Goal: Transaction & Acquisition: Purchase product/service

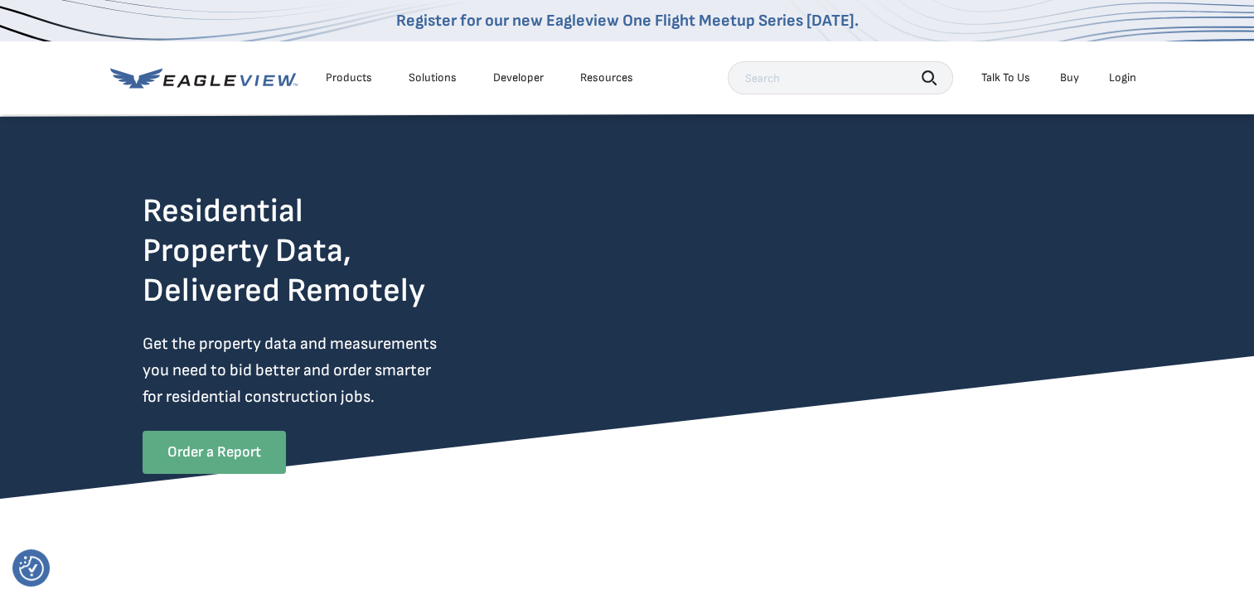
drag, startPoint x: 0, startPoint y: 0, endPoint x: 206, endPoint y: 448, distance: 492.5
click at [206, 448] on link "Order a Report" at bounding box center [214, 452] width 143 height 43
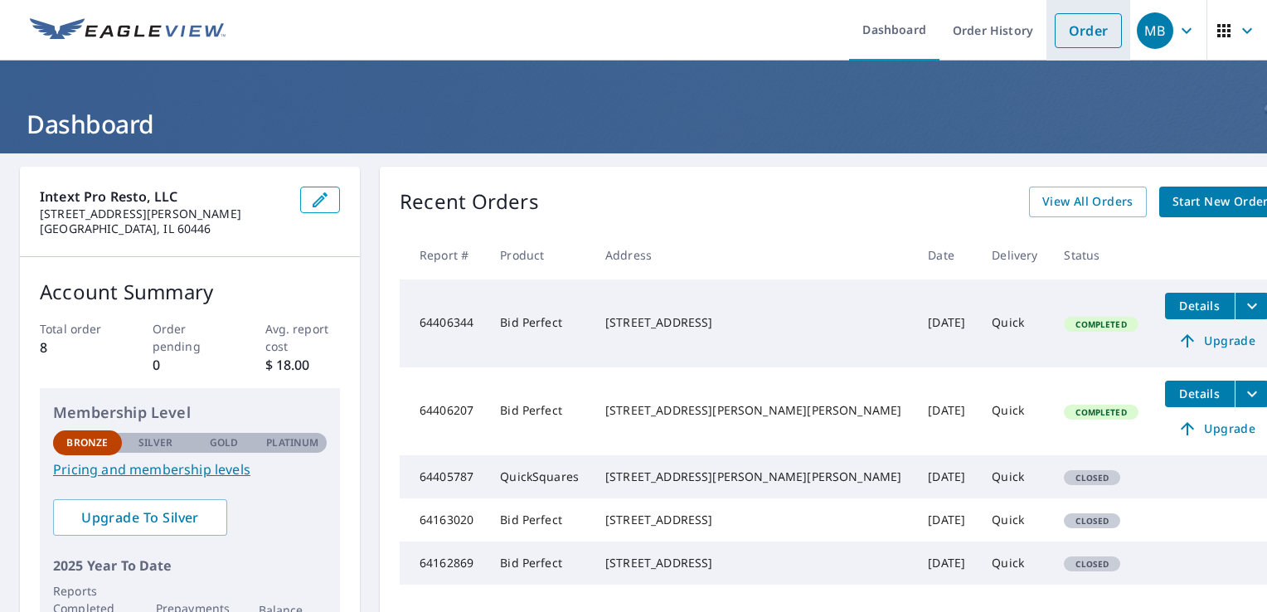
click at [1074, 19] on link "Order" at bounding box center [1087, 30] width 67 height 35
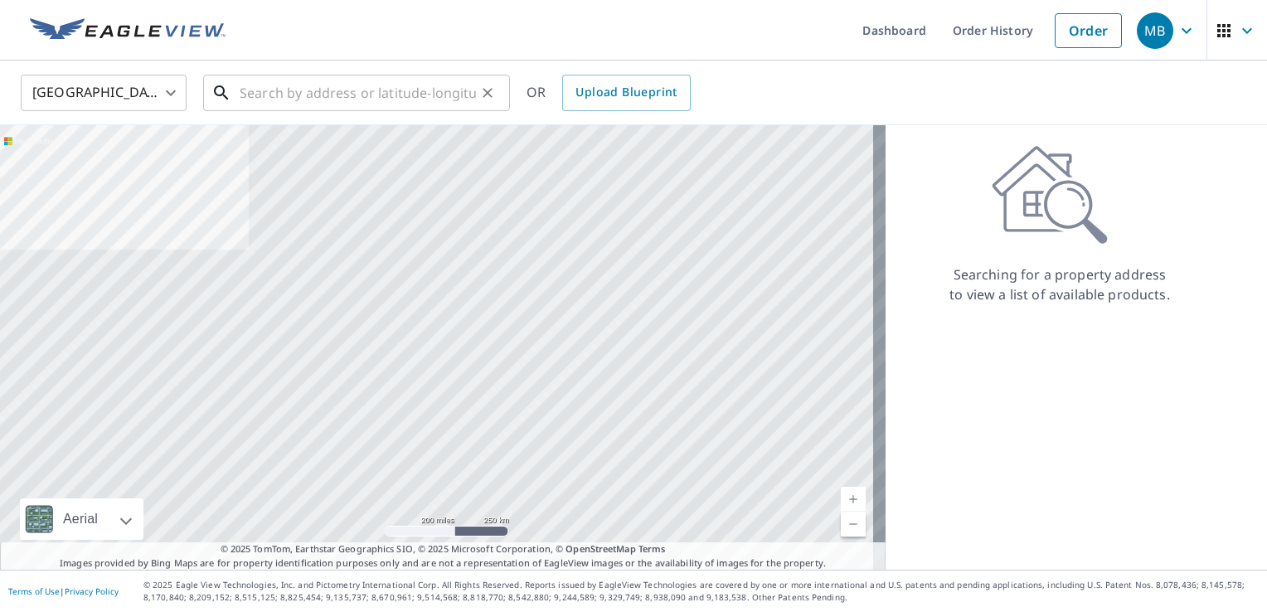
click at [335, 89] on input "text" at bounding box center [358, 93] width 236 height 46
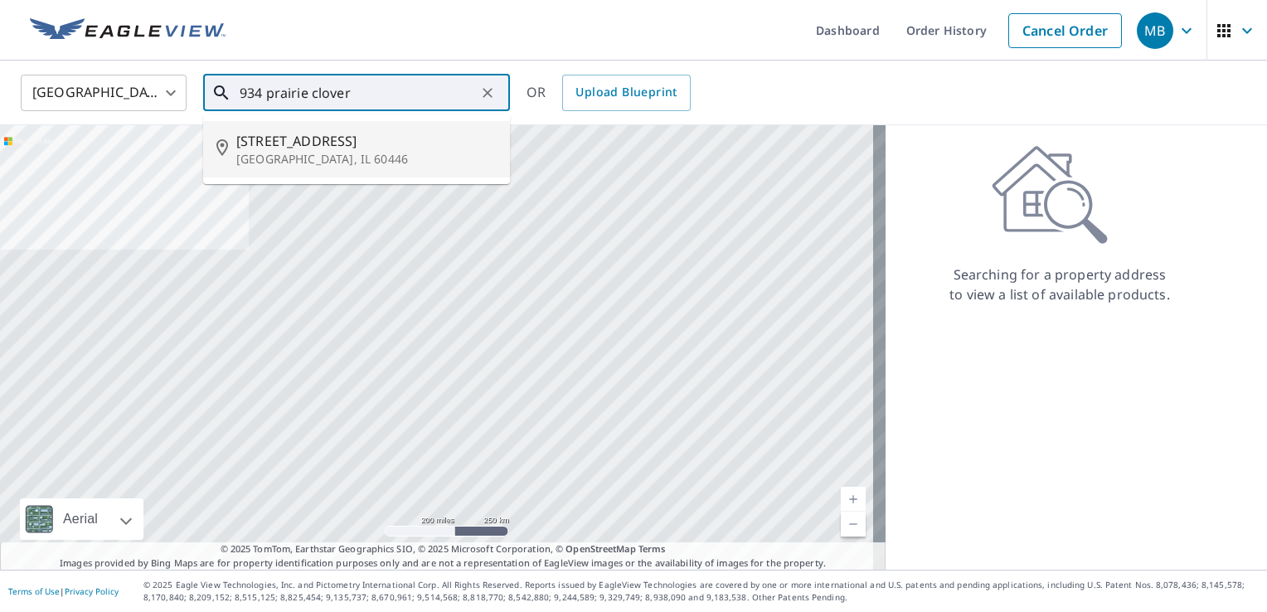
click at [318, 153] on p "[GEOGRAPHIC_DATA], IL 60446" at bounding box center [366, 159] width 260 height 17
type input "[STREET_ADDRESS]"
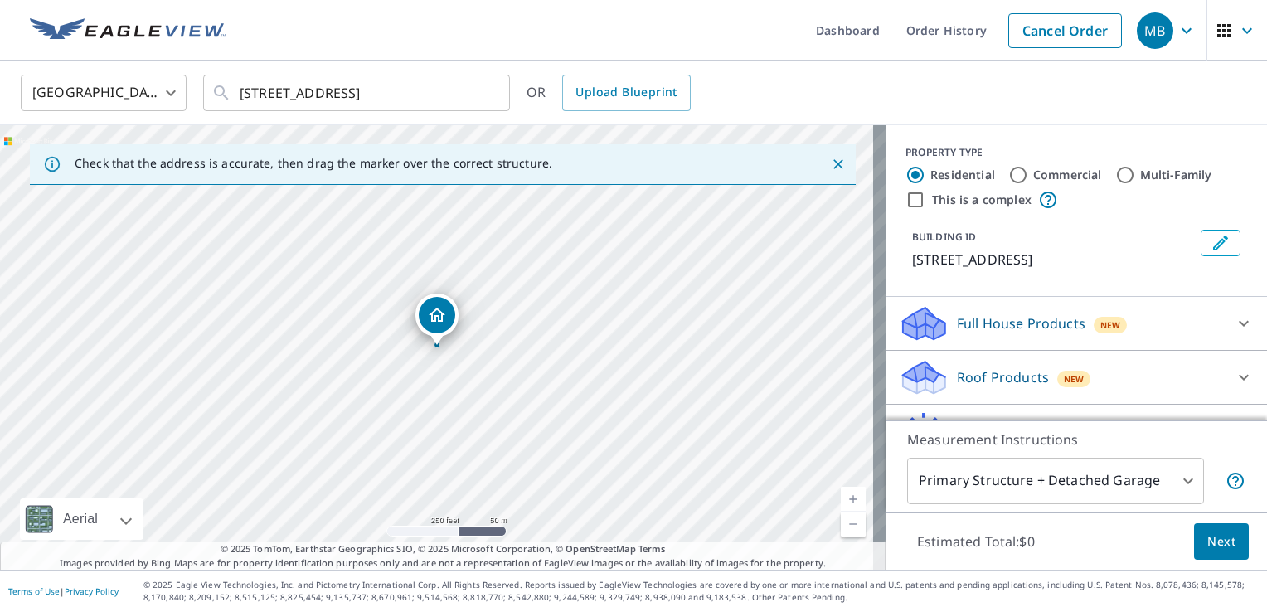
click at [1029, 333] on p "Full House Products" at bounding box center [1021, 323] width 128 height 20
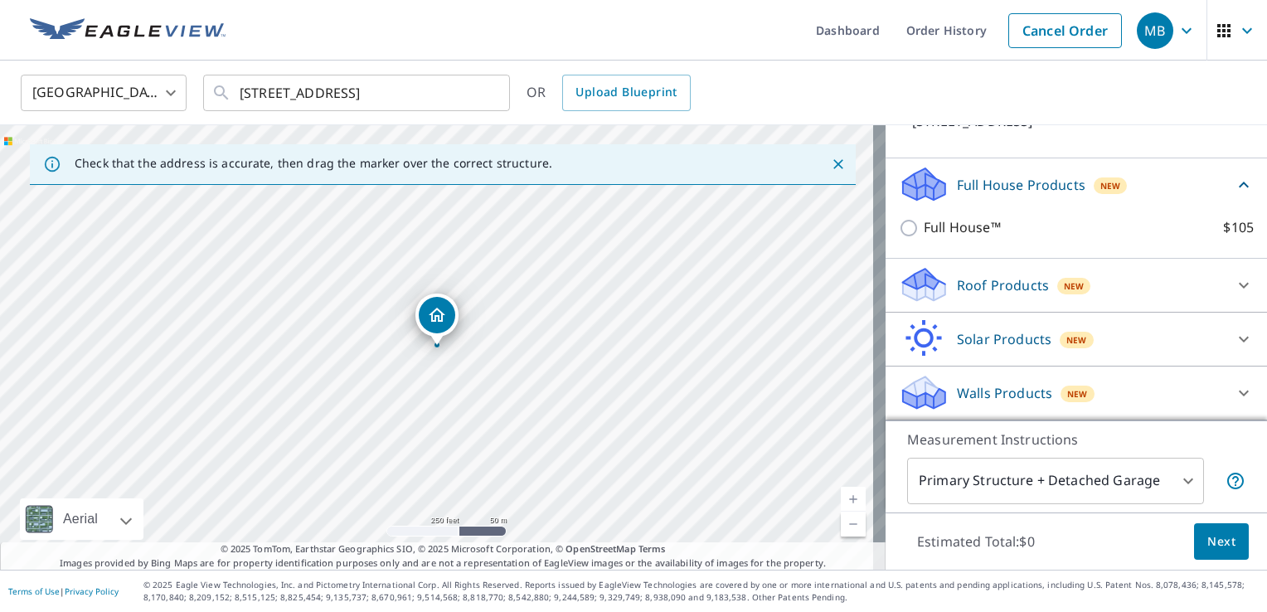
scroll to position [156, 0]
click at [1218, 535] on span "Next" at bounding box center [1221, 541] width 28 height 21
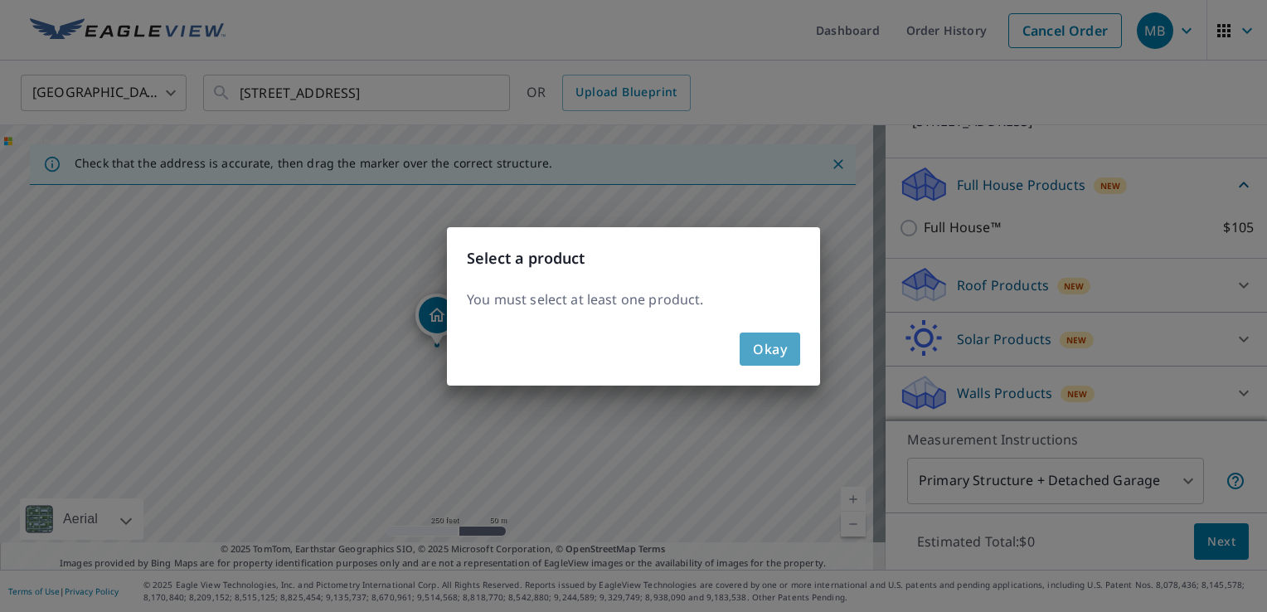
click at [768, 338] on span "Okay" at bounding box center [770, 348] width 34 height 23
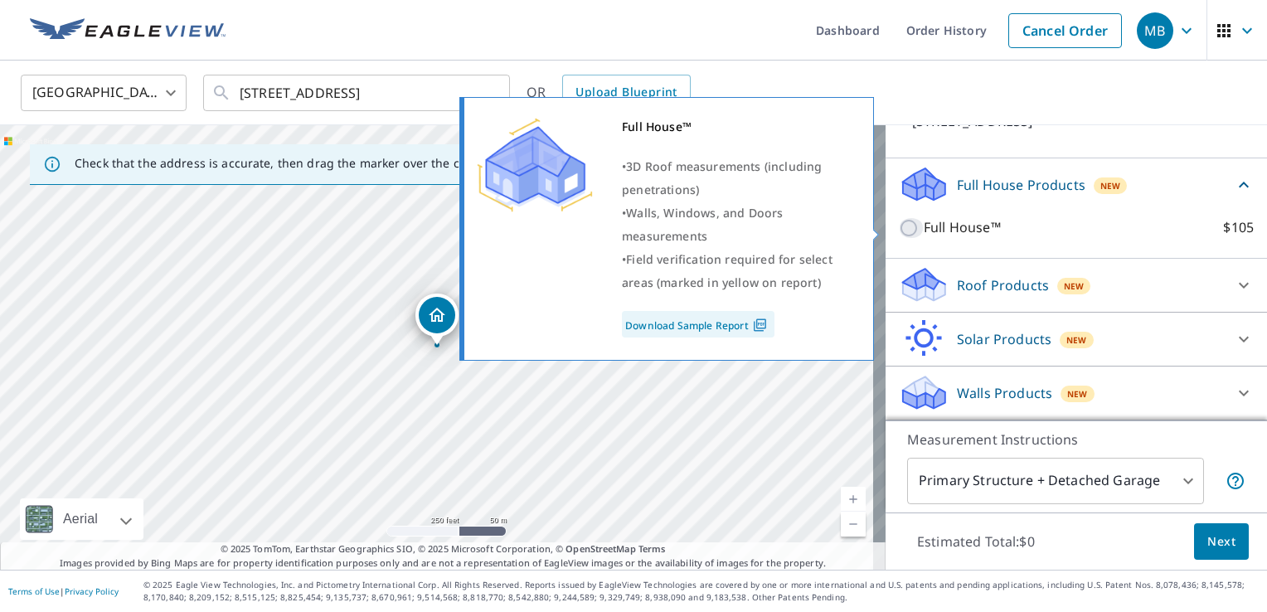
click at [899, 227] on input "Full House™ $105" at bounding box center [911, 228] width 25 height 20
checkbox input "true"
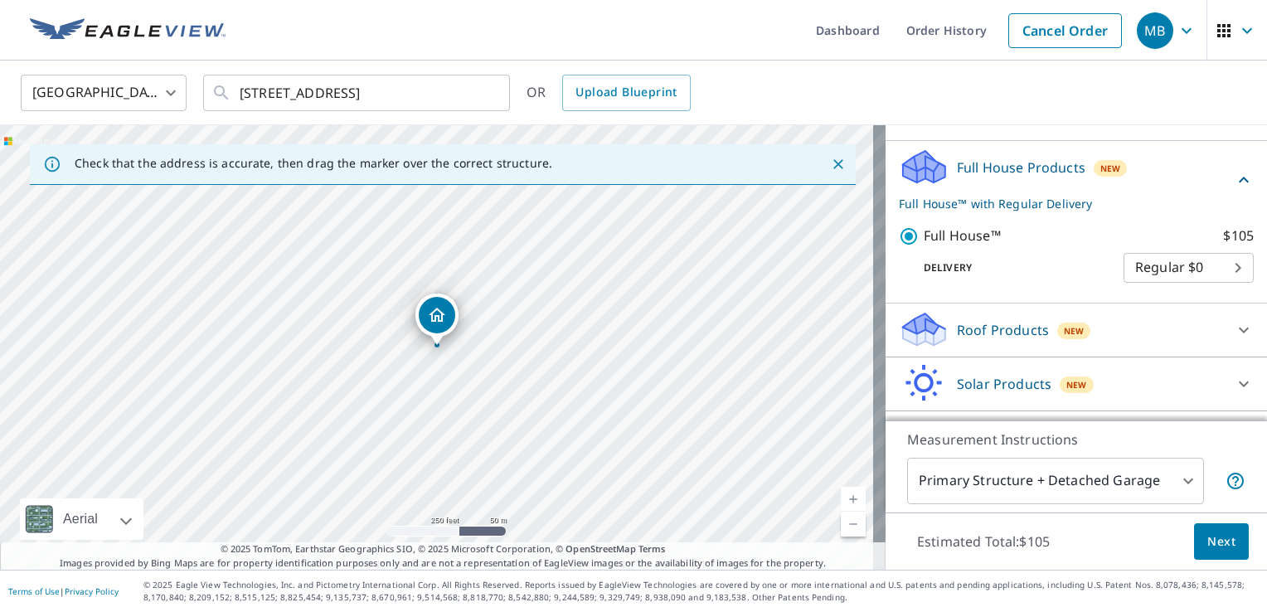
drag, startPoint x: 894, startPoint y: 227, endPoint x: 1141, endPoint y: 341, distance: 271.1
click at [1141, 341] on div "Full House Products New Full House™ with Regular Delivery Full House™ $105 Deli…" at bounding box center [1075, 303] width 381 height 324
click at [1209, 541] on span "Next" at bounding box center [1221, 541] width 28 height 21
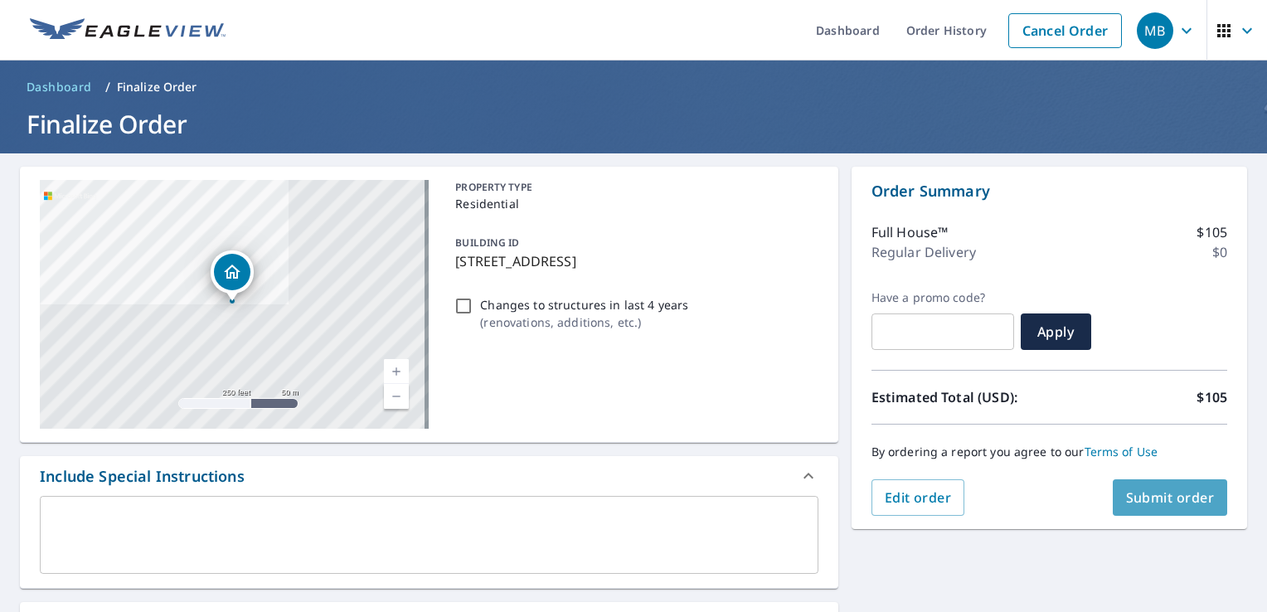
click at [1151, 492] on span "Submit order" at bounding box center [1170, 497] width 89 height 18
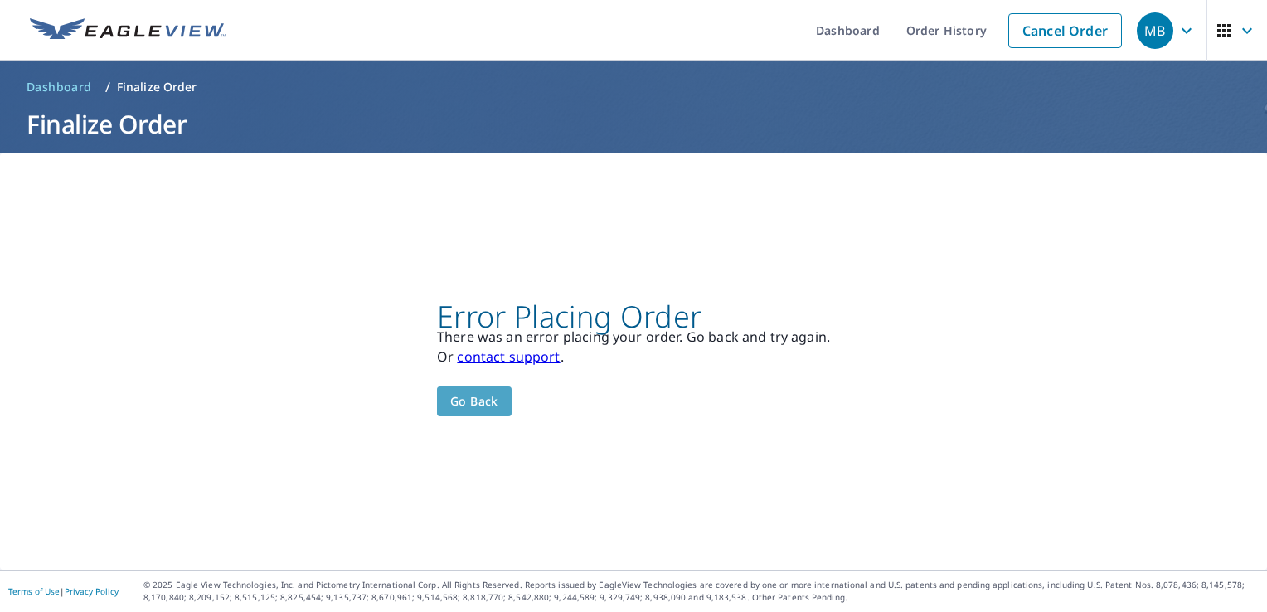
click at [467, 400] on span "Go back" at bounding box center [474, 401] width 48 height 21
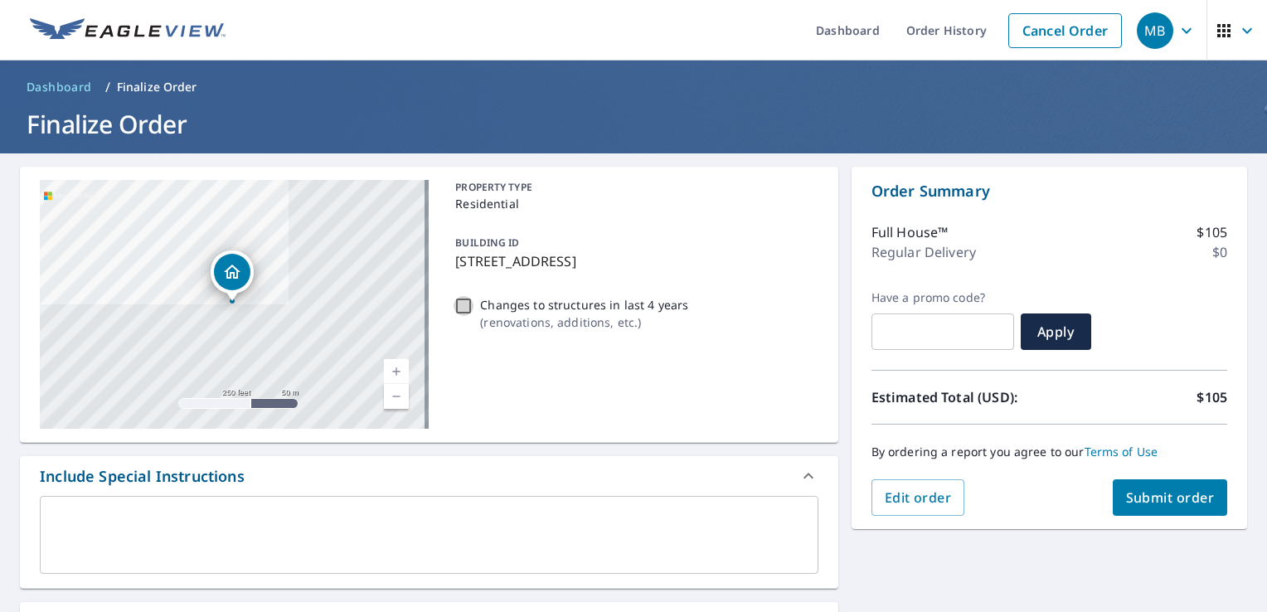
click at [453, 307] on input "Changes to structures in last 4 years ( renovations, additions, etc. )" at bounding box center [463, 306] width 20 height 20
checkbox input "true"
click at [1155, 491] on span "Submit order" at bounding box center [1170, 497] width 89 height 18
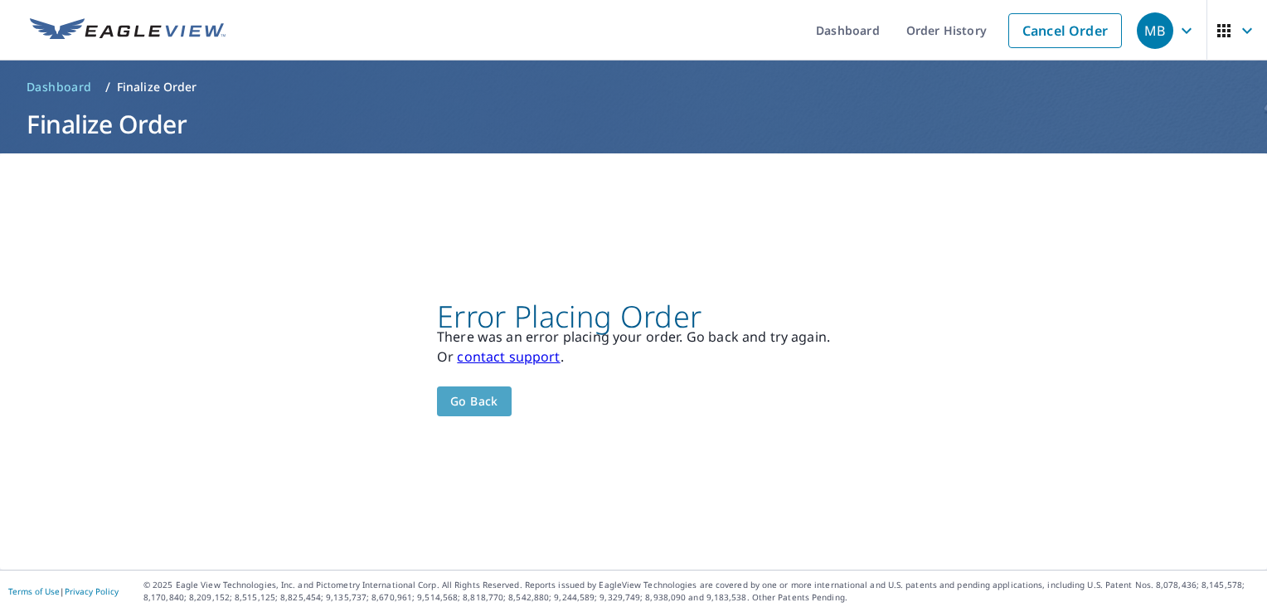
click at [464, 409] on span "Go back" at bounding box center [474, 401] width 48 height 21
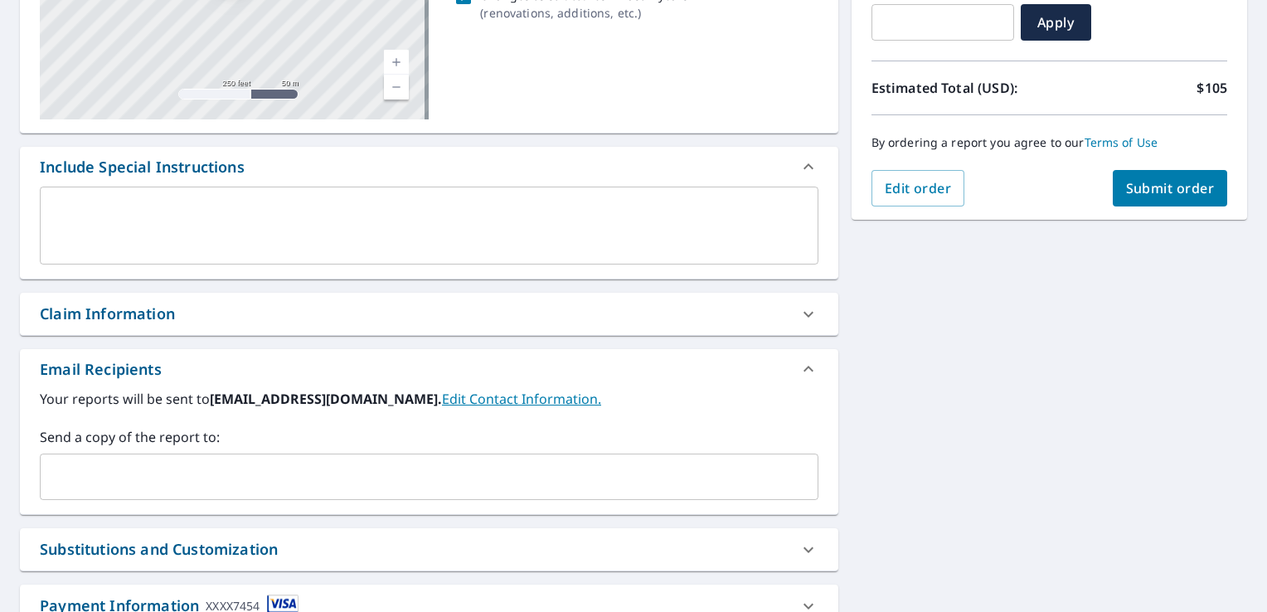
scroll to position [332, 0]
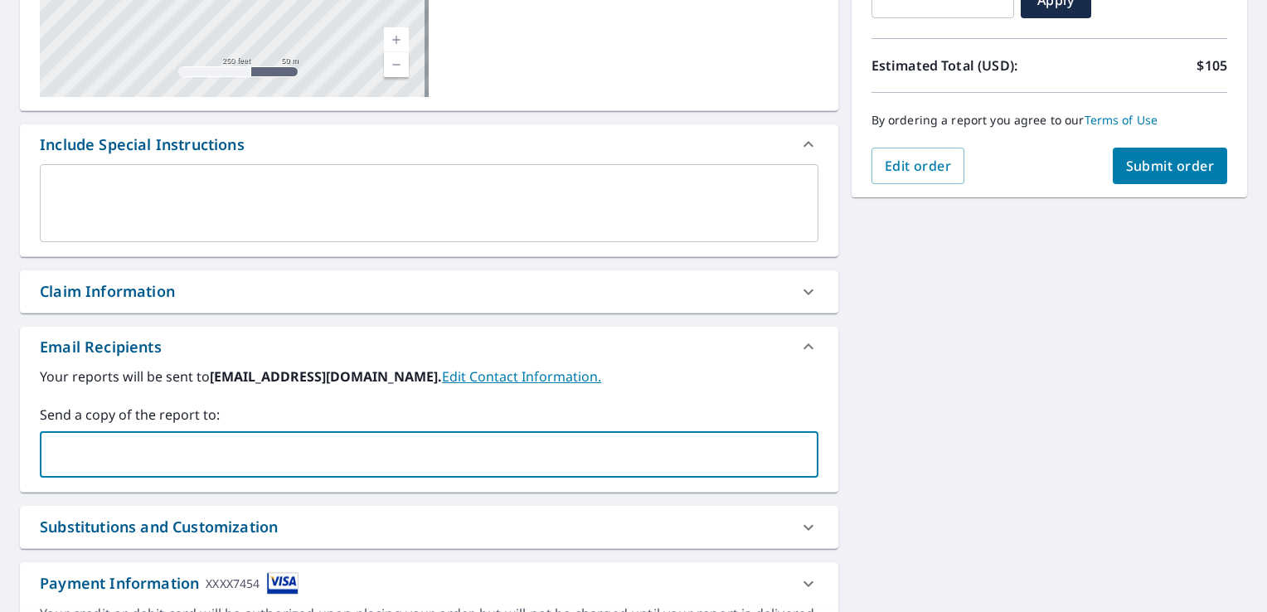
click at [71, 443] on input "text" at bounding box center [416, 453] width 739 height 31
type input "markballard1972@yahoo.com"
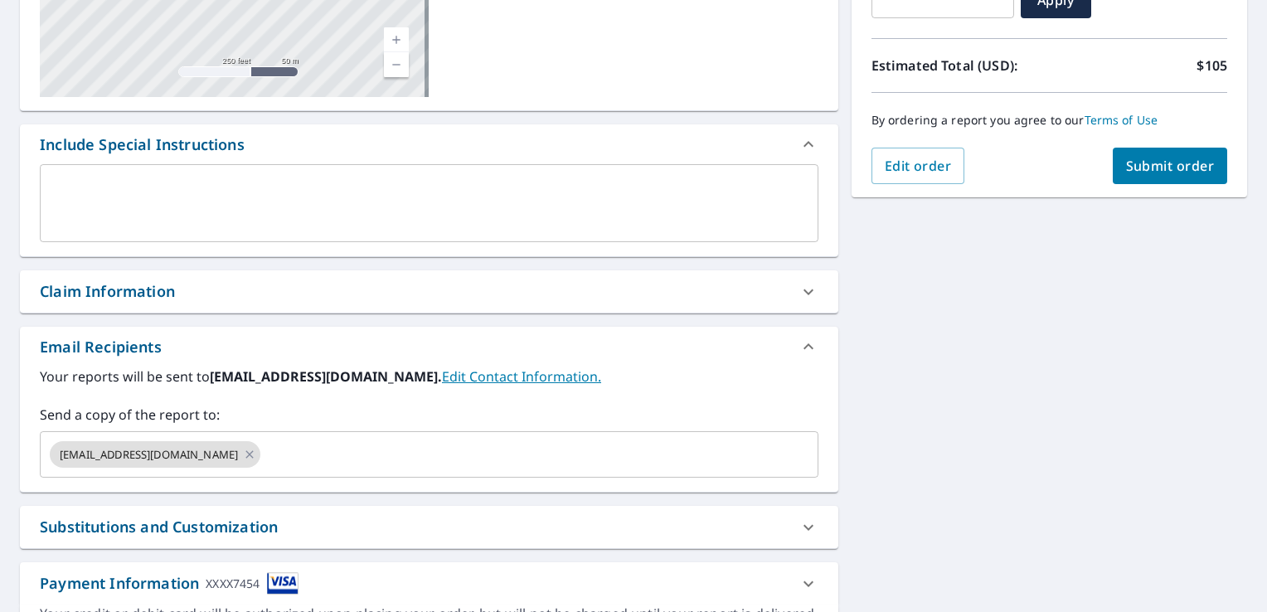
click at [67, 175] on div "x ​" at bounding box center [429, 203] width 778 height 78
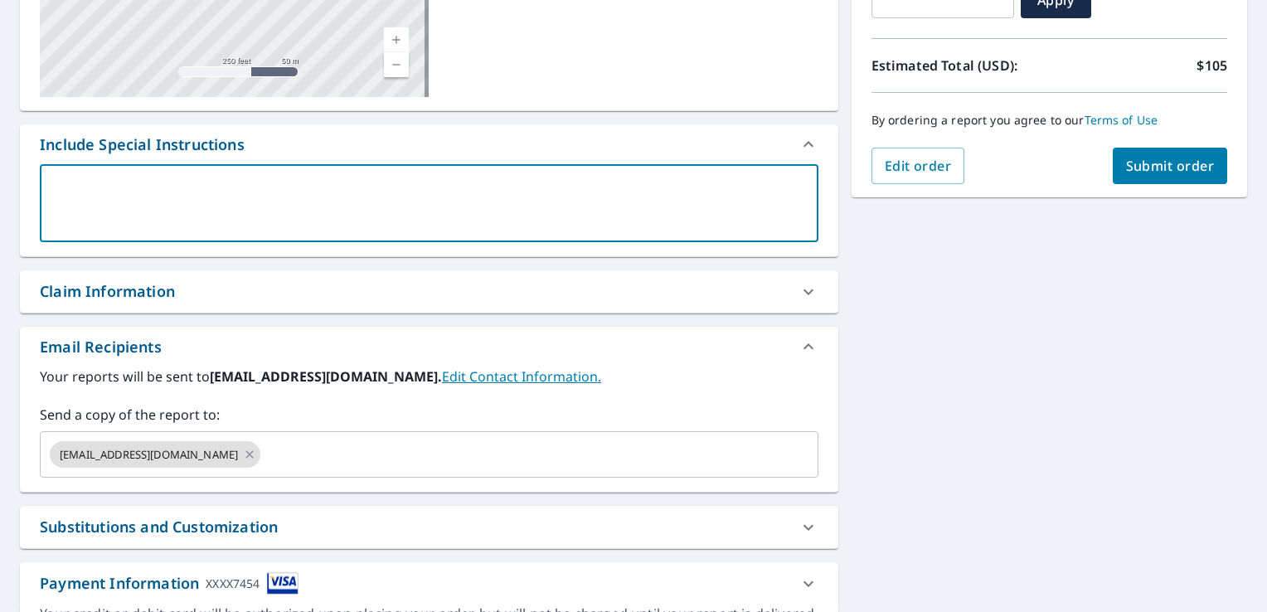
type textarea "i"
type textarea "x"
type textarea "i"
type textarea "x"
type textarea "i w"
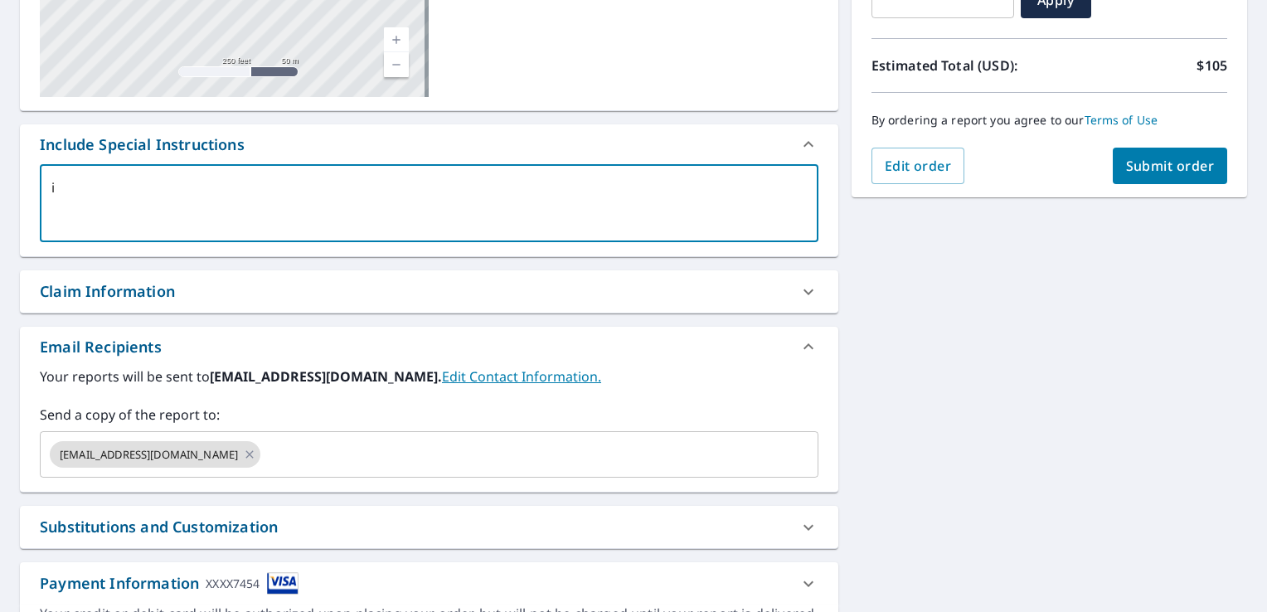
type textarea "x"
type textarea "i wi"
type textarea "x"
type textarea "i wil"
type textarea "x"
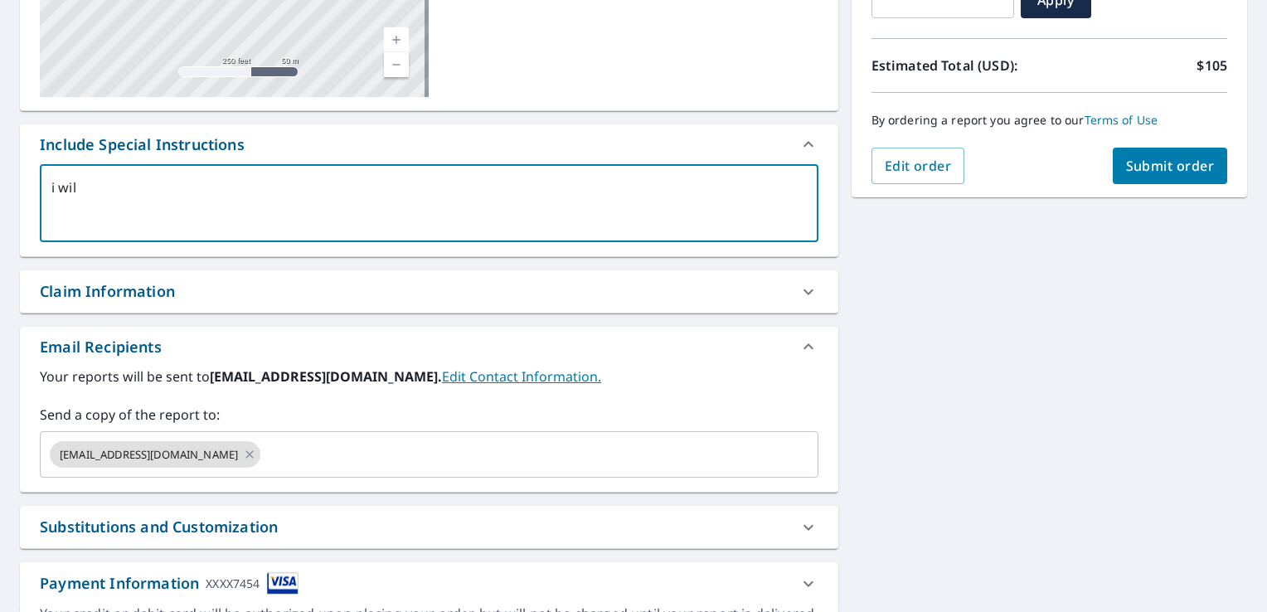
type textarea "i will"
type textarea "x"
type textarea "i will"
type textarea "x"
type textarea "i will b"
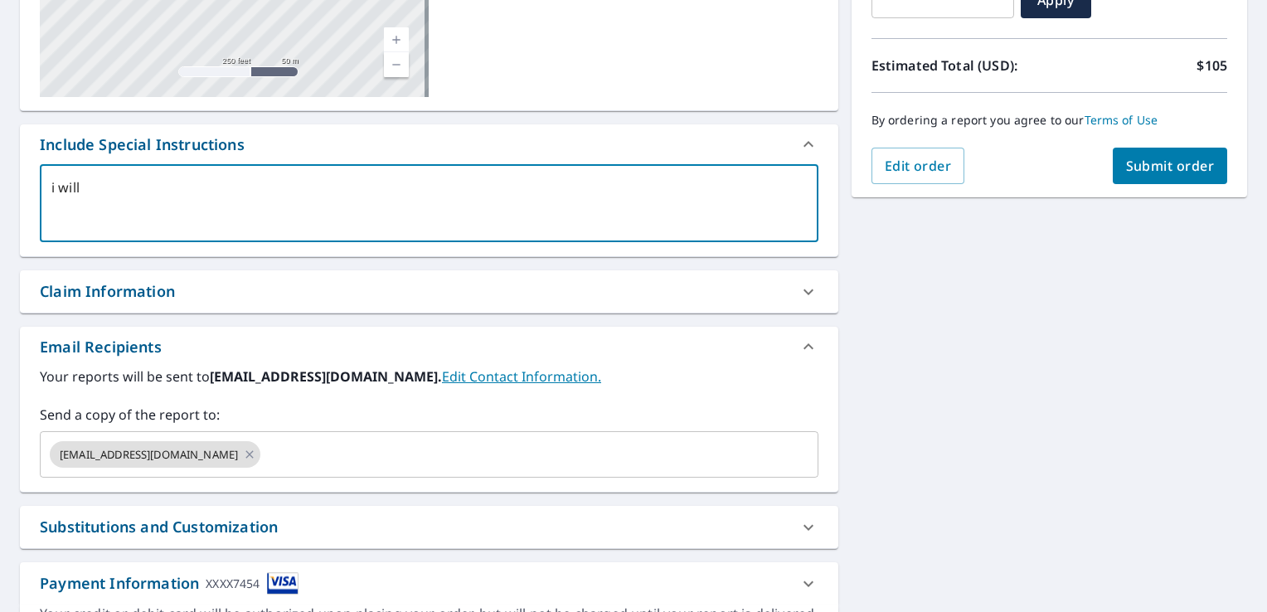
type textarea "x"
type textarea "i will be"
type textarea "x"
type textarea "i will be"
type textarea "x"
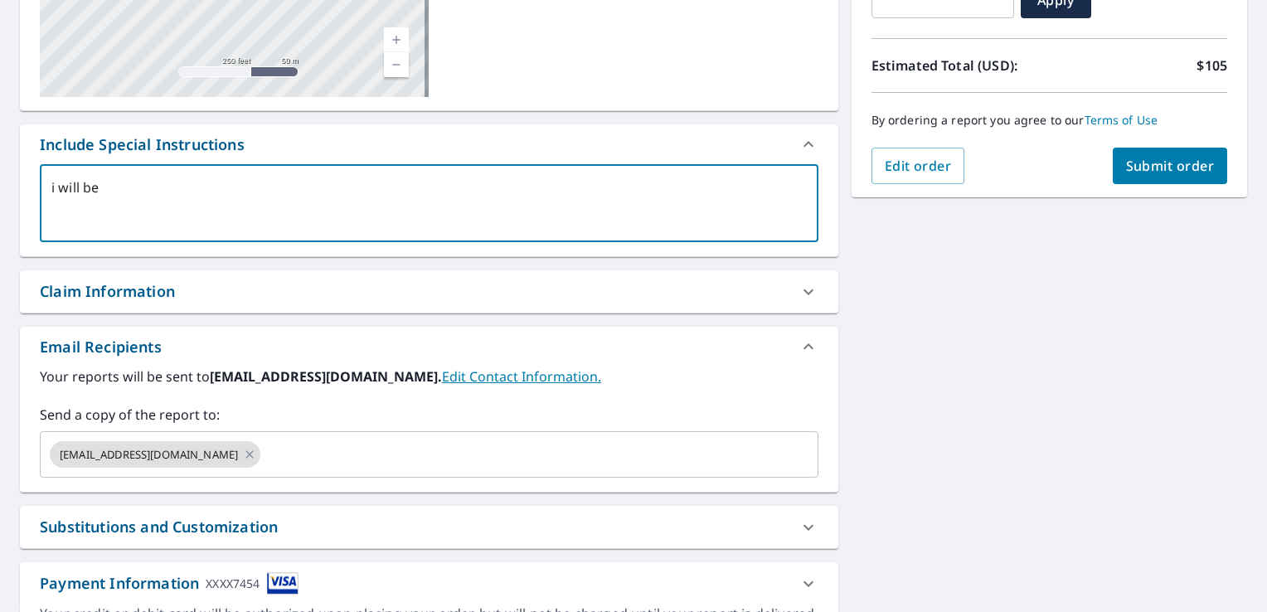
type textarea "i will be l"
type textarea "x"
type textarea "i will be lo"
type textarea "x"
type textarea "i will be loa"
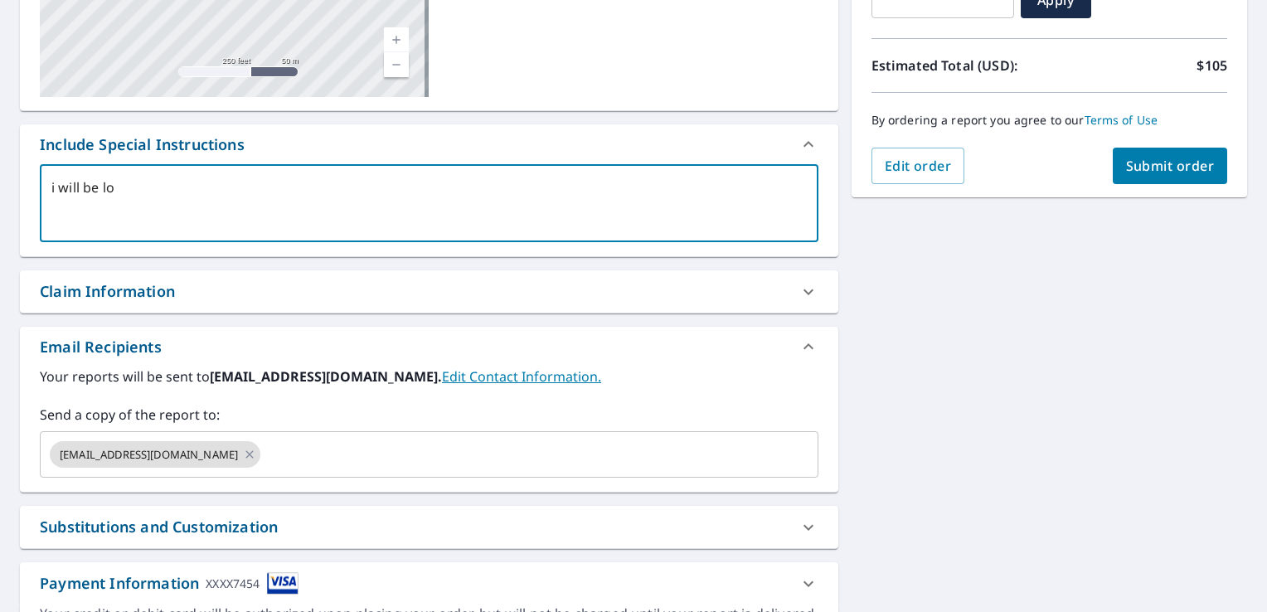
type textarea "x"
type textarea "i will be load"
type textarea "x"
type textarea "i will be loadi"
type textarea "x"
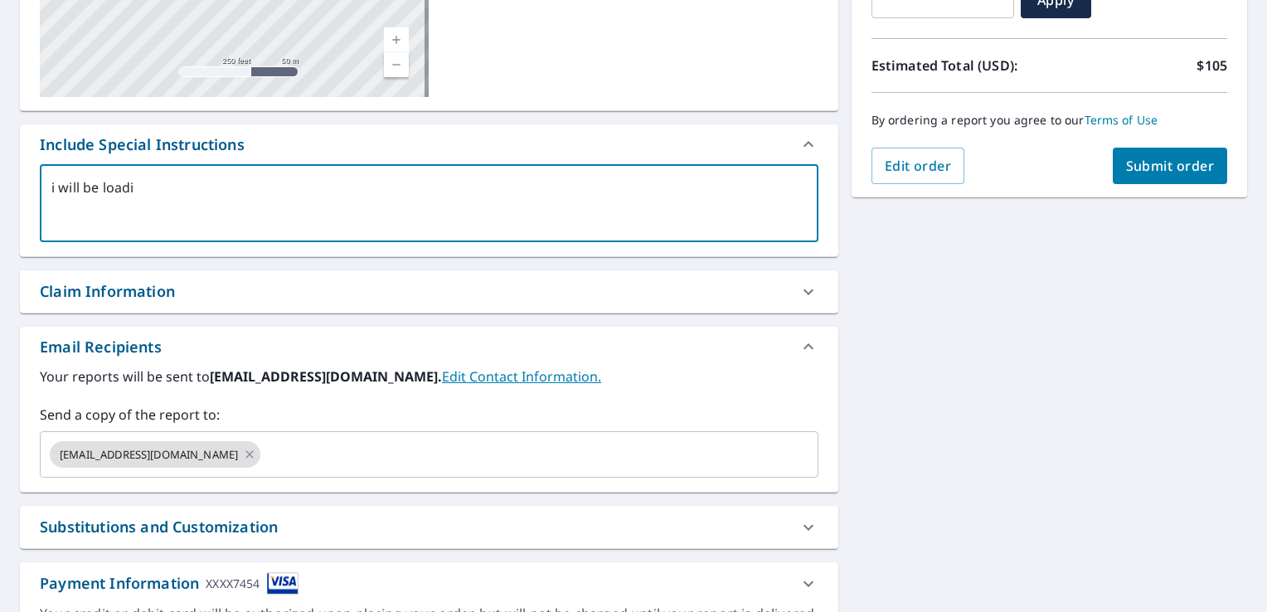
type textarea "i will be loadin"
type textarea "x"
type textarea "i will be loading"
type textarea "x"
type textarea "i will be loading"
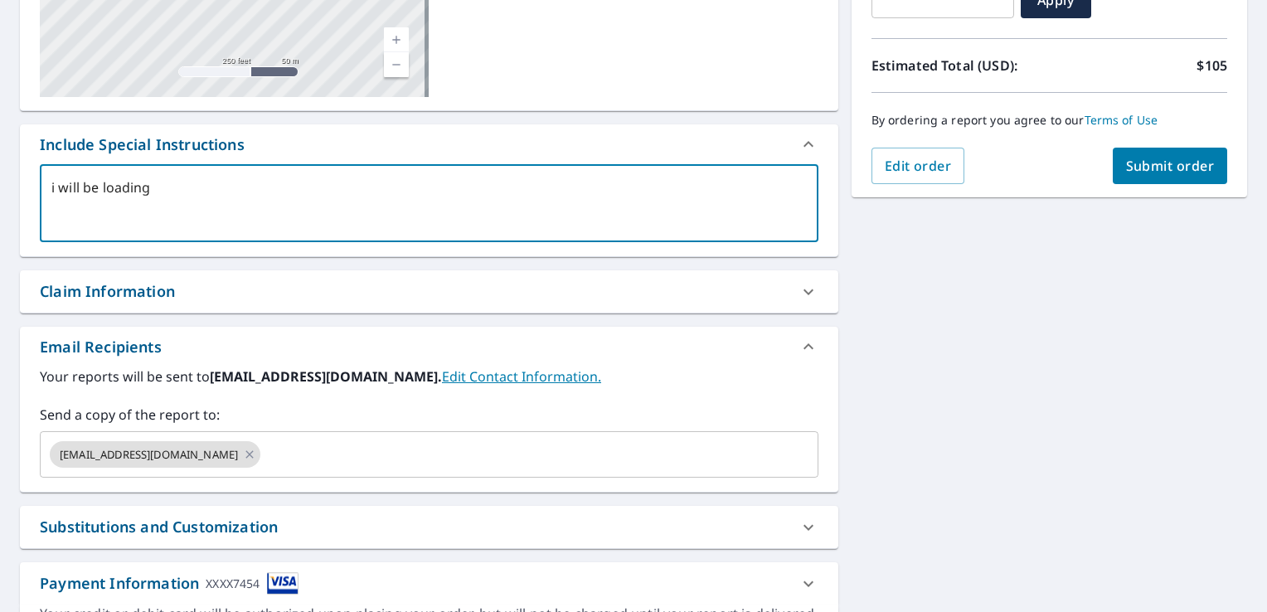
type textarea "x"
type textarea "i will be loading t"
type textarea "x"
type textarea "i will be loading th"
type textarea "x"
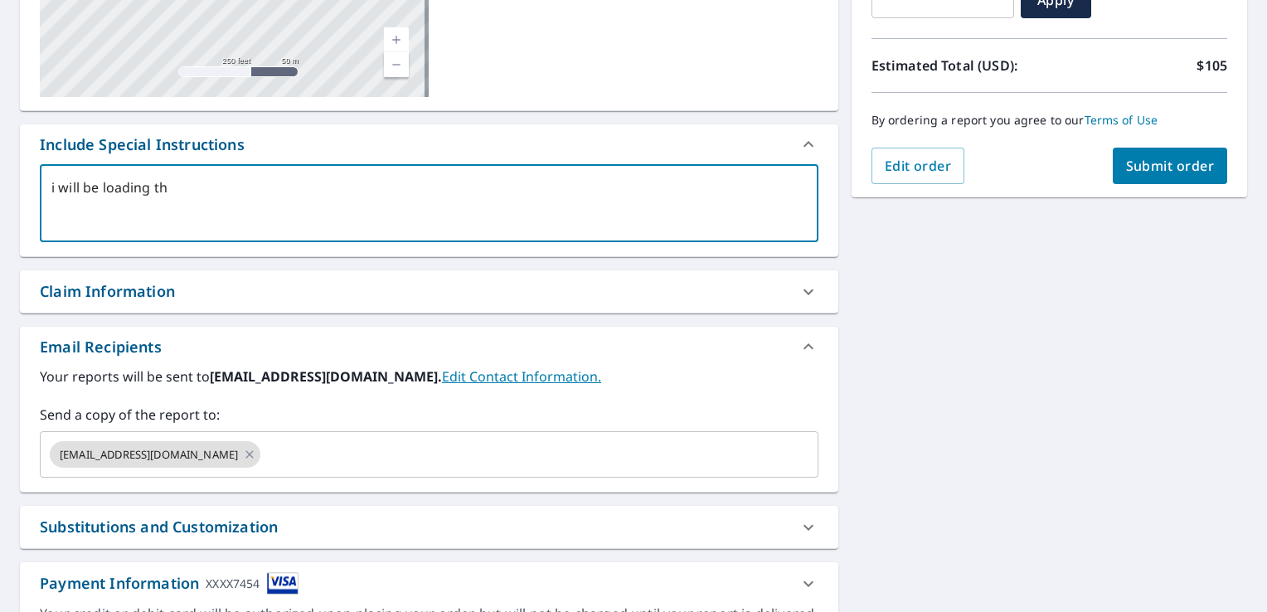
type textarea "i will be loading the"
type textarea "x"
type textarea "i will be loading the"
type textarea "x"
type textarea "i will be loading the r"
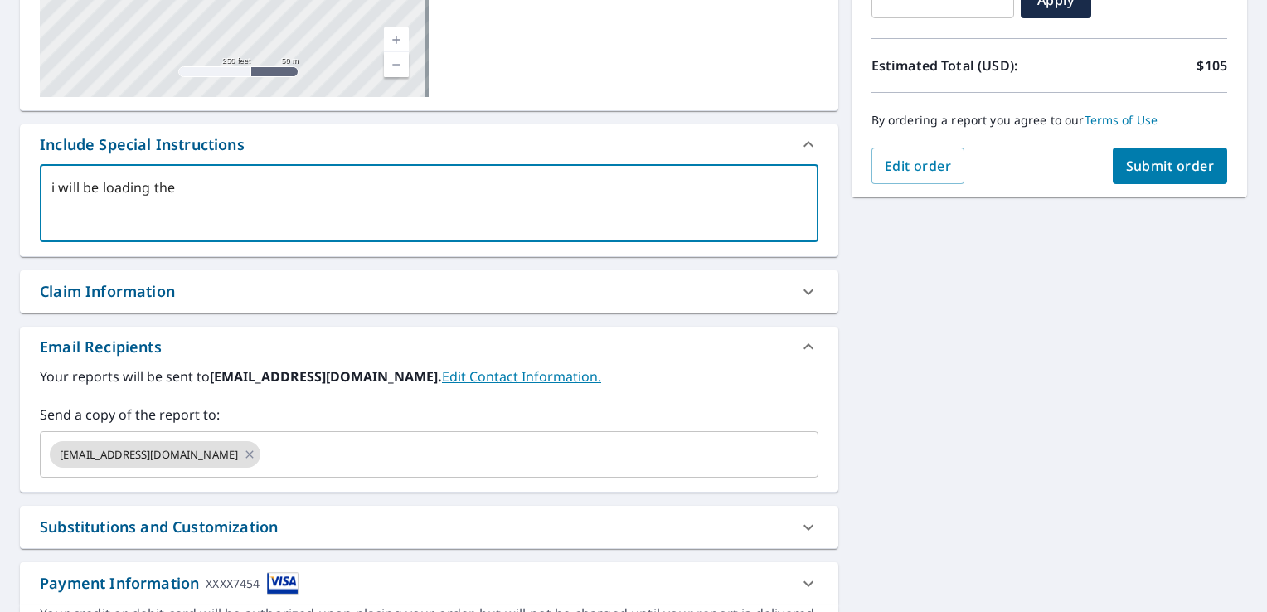
type textarea "x"
type textarea "i will be loading the re"
type textarea "x"
type textarea "i will be loading the rep"
type textarea "x"
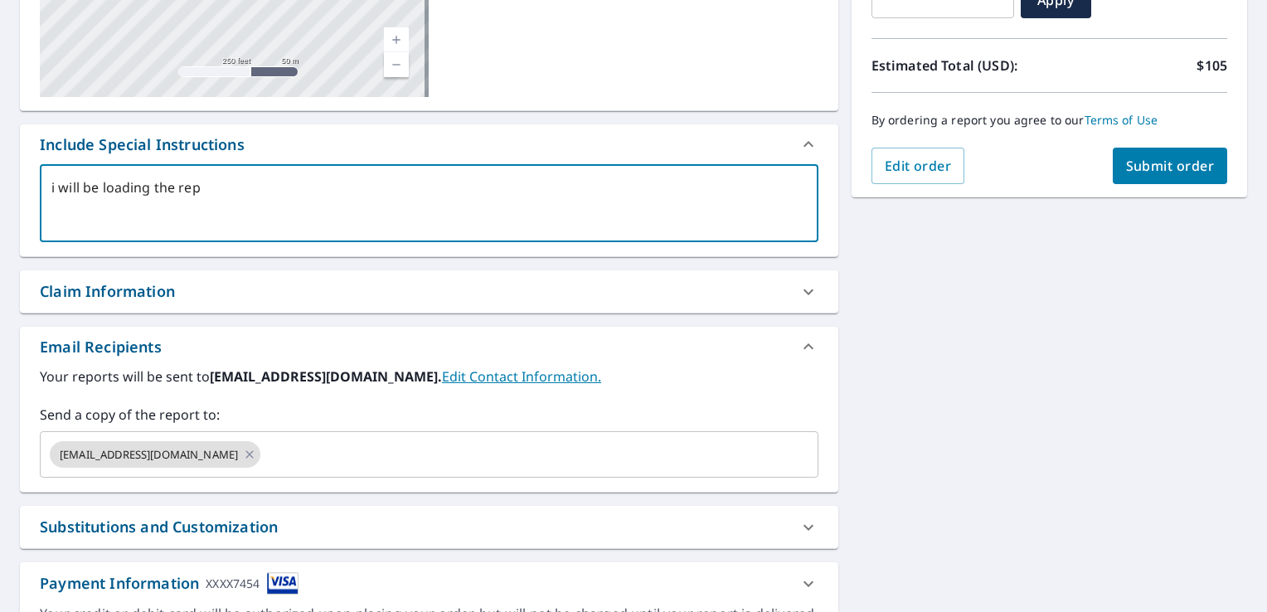
type textarea "i will be loading the repo"
type textarea "x"
type textarea "i will be loading the repor"
type textarea "x"
type textarea "i will be loading the report"
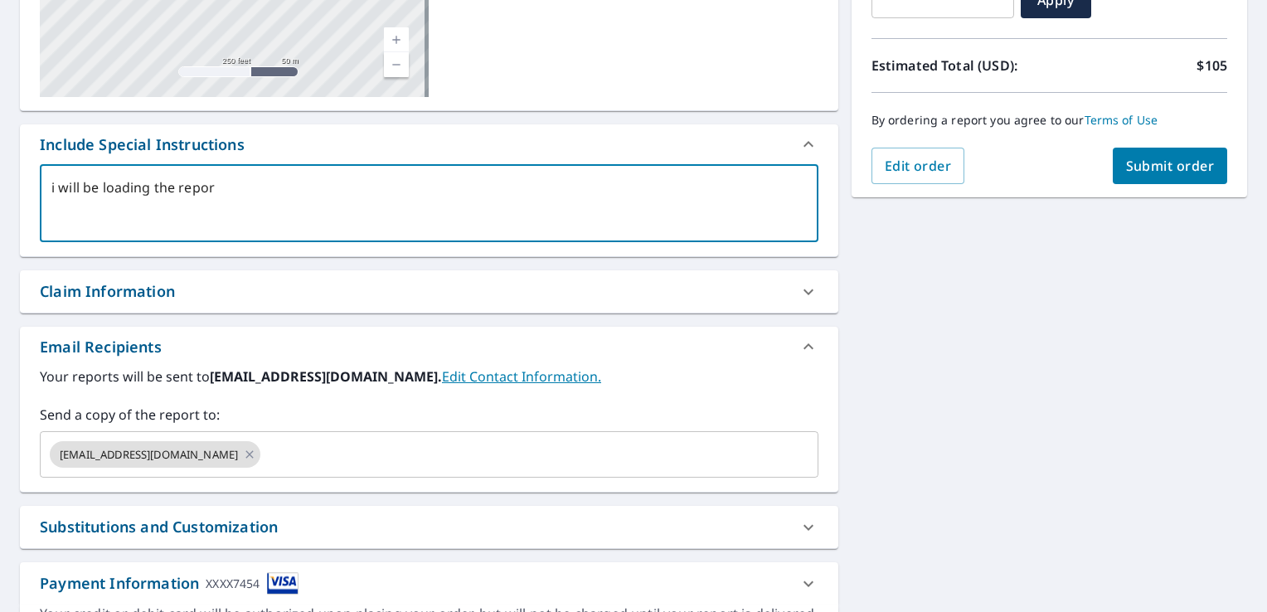
type textarea "x"
type textarea "i will be loading the report"
type textarea "x"
type textarea "i will be loading the report t"
type textarea "x"
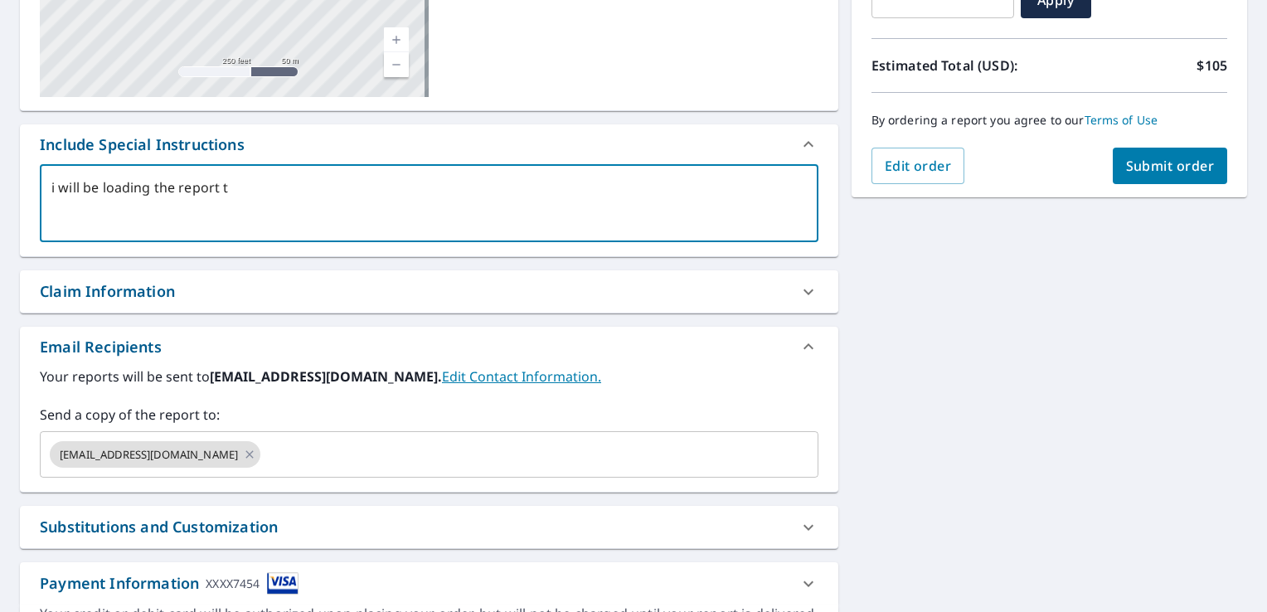
type textarea "i will be loading the report to"
type textarea "x"
type textarea "i will be loading the report to"
type textarea "x"
type textarea "i will be loading the report to X"
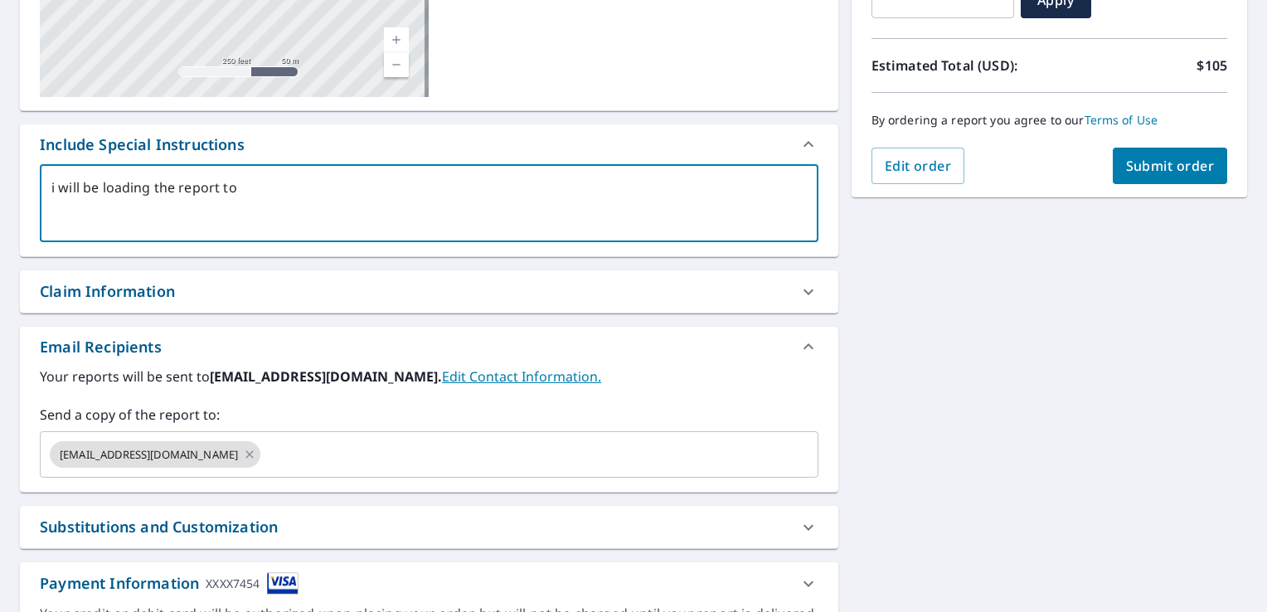
type textarea "x"
type textarea "i will be loading the report to XA"
type textarea "x"
type textarea "i will be loading the report to XAC"
type textarea "x"
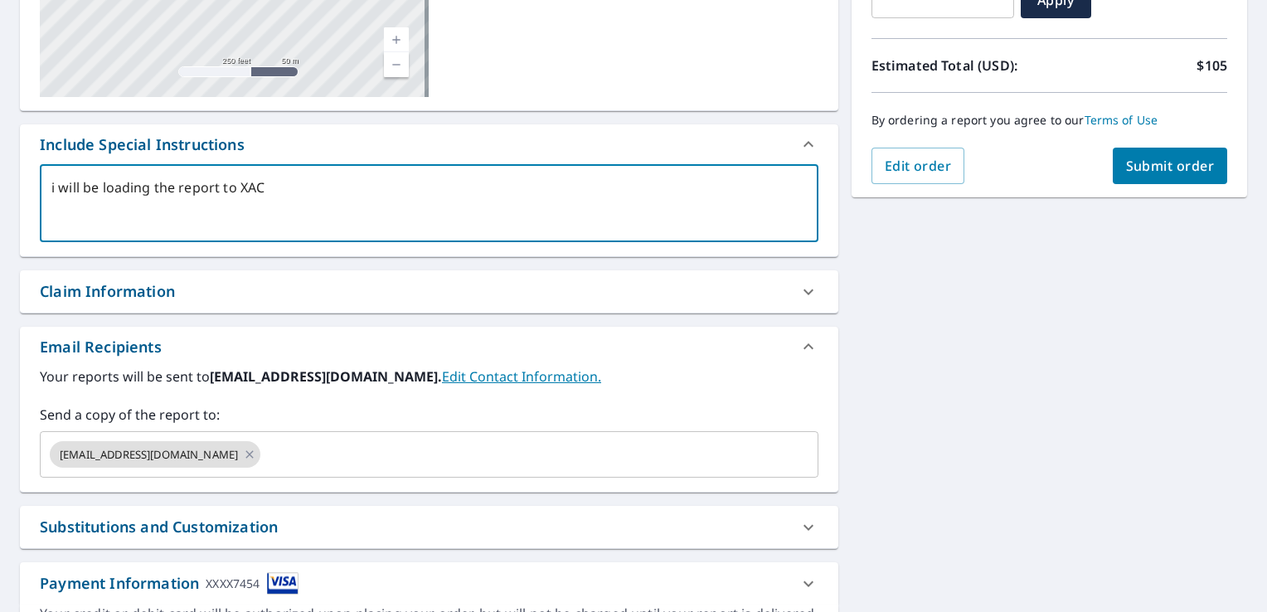
type textarea "i will be loading the report to XACT"
type textarea "x"
type textarea "i will be loading the report to XACTI"
type textarea "x"
type textarea "i will be loading the report to XACTIM"
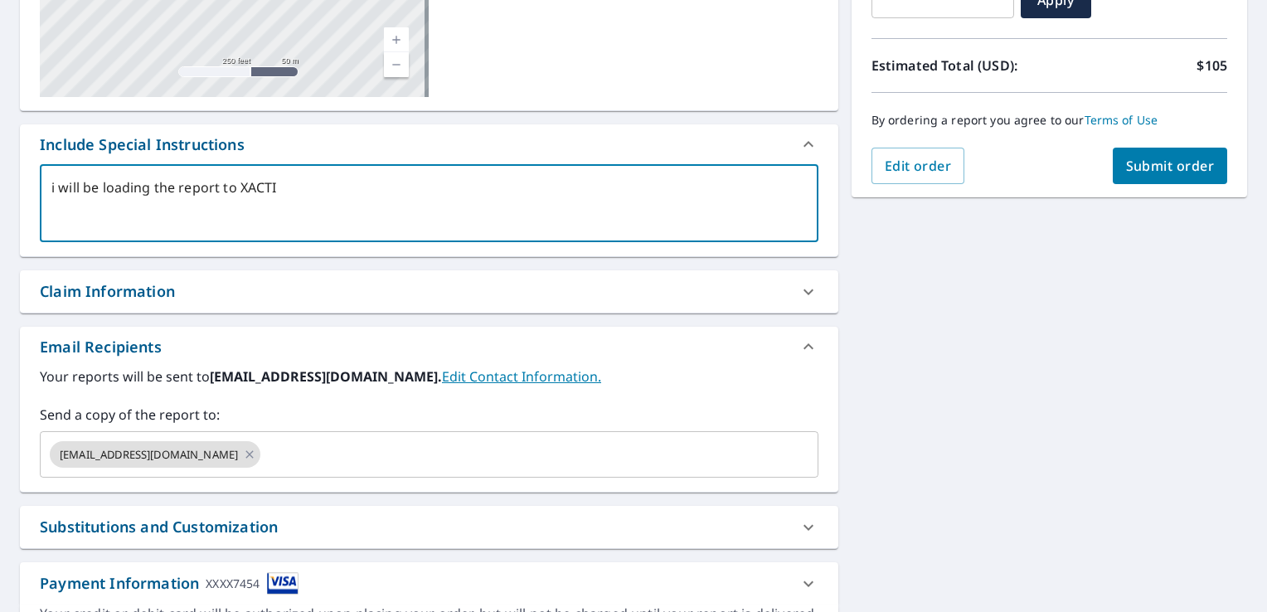
type textarea "x"
type textarea "i will be loading the report to XACTIMA"
type textarea "x"
type textarea "i will be loading the report to XACTIMAT"
type textarea "x"
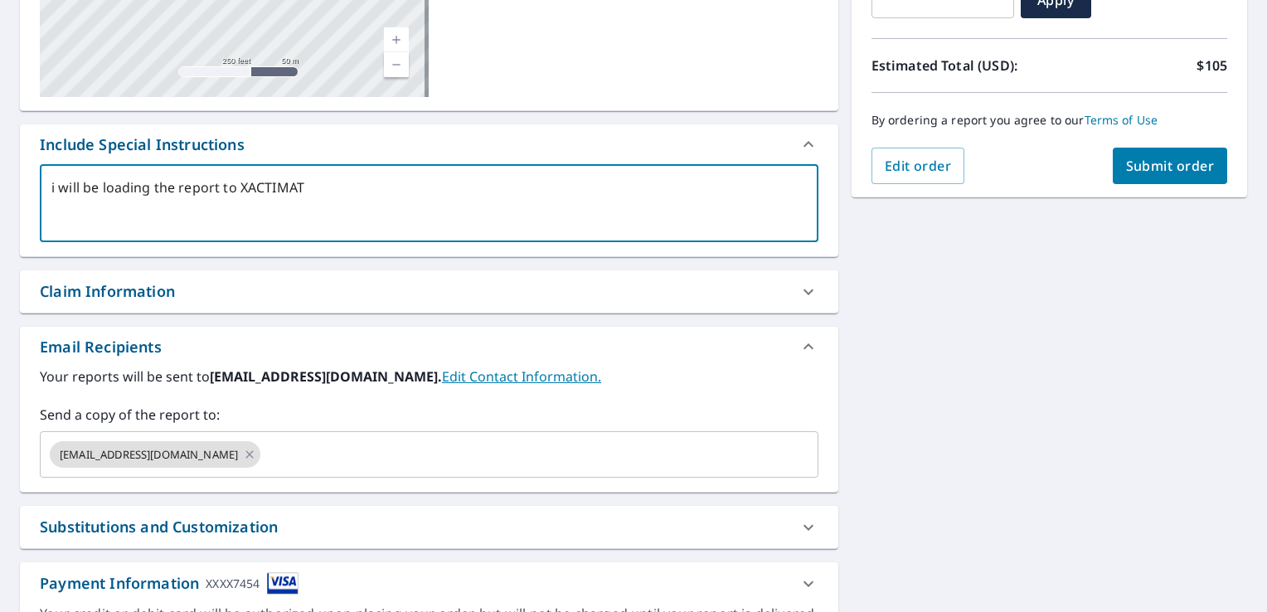
type textarea "i will be loading the report to XACTIMATE"
type textarea "x"
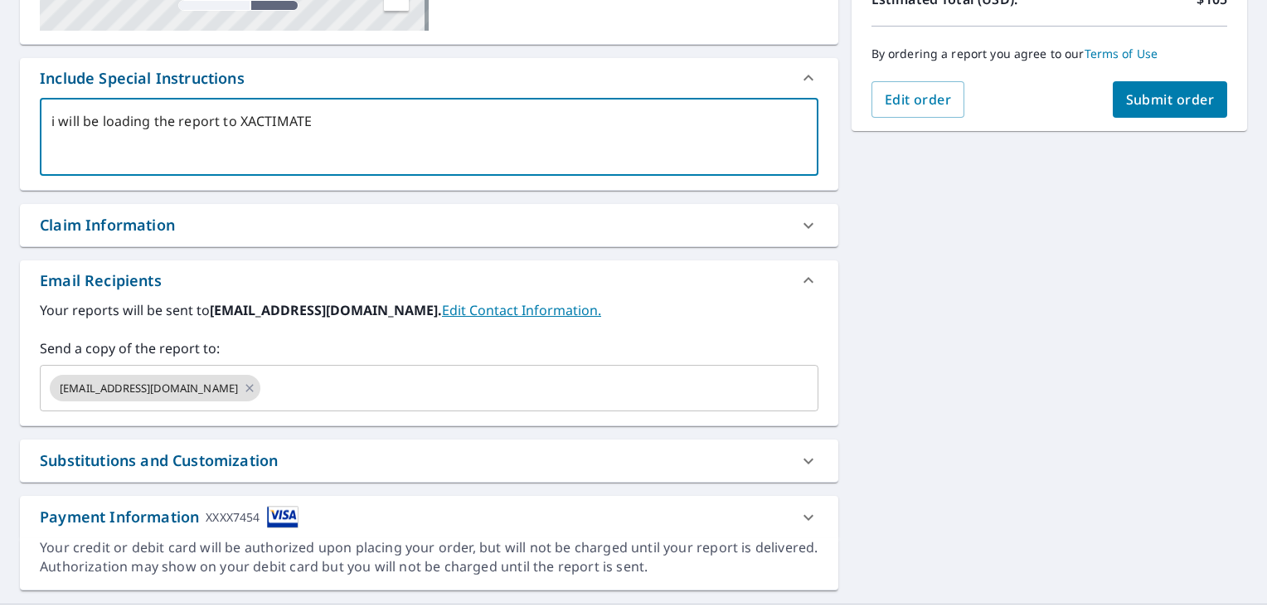
scroll to position [430, 0]
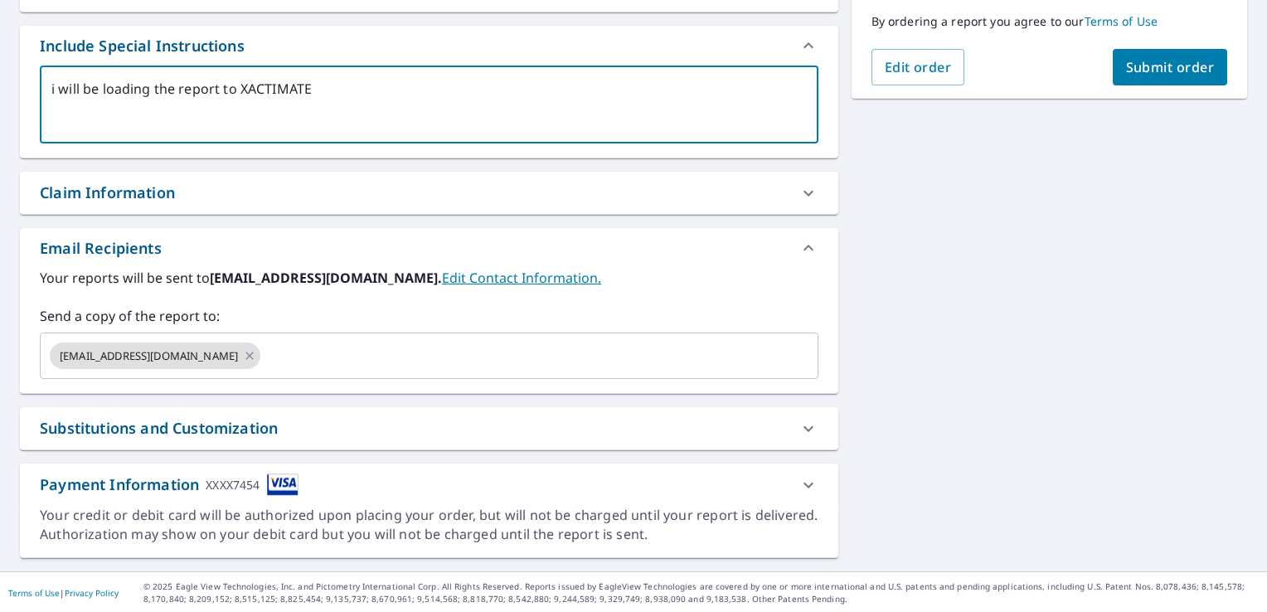
type textarea "i will be loading the report to XACTIMATE"
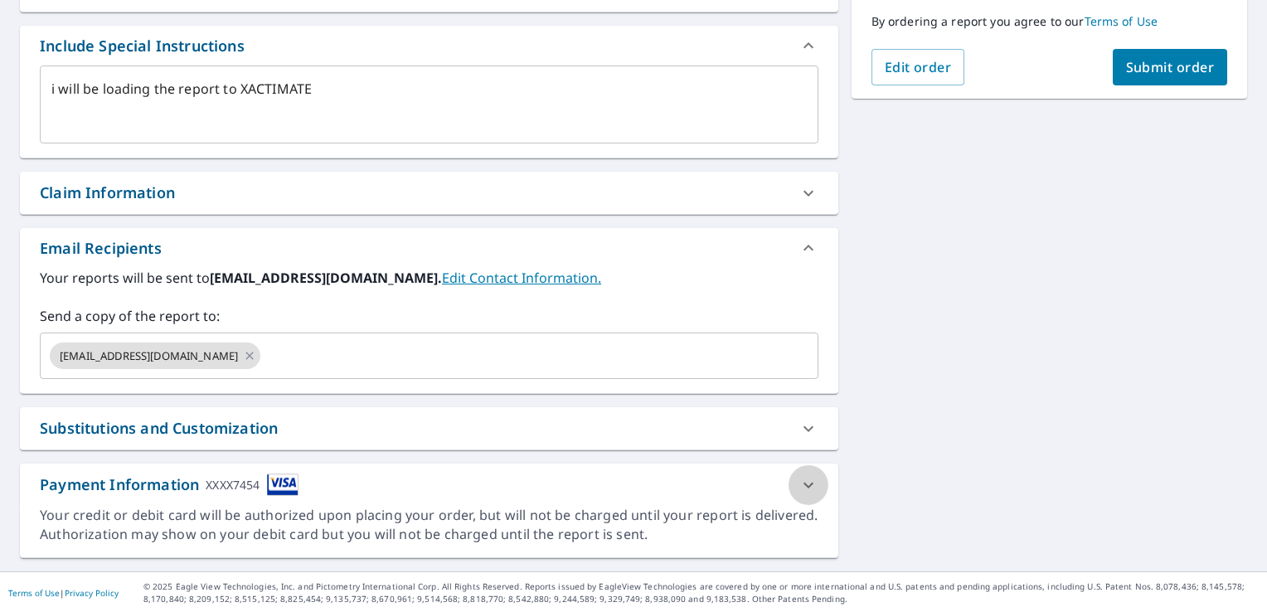
click at [799, 482] on icon at bounding box center [808, 485] width 20 height 20
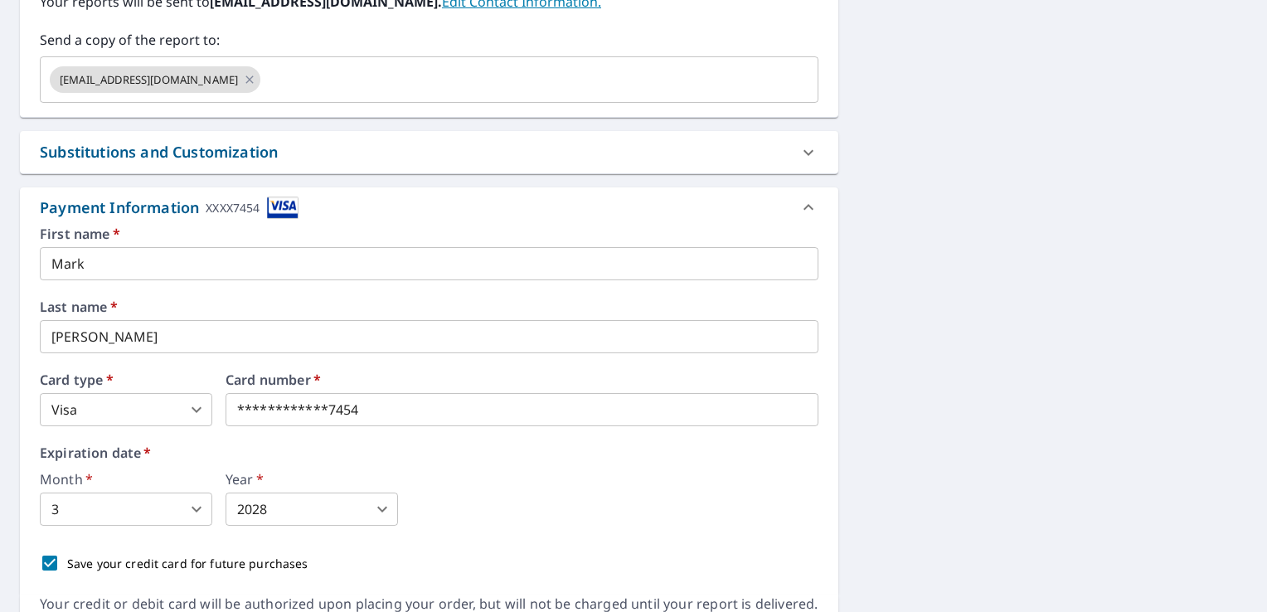
scroll to position [783, 0]
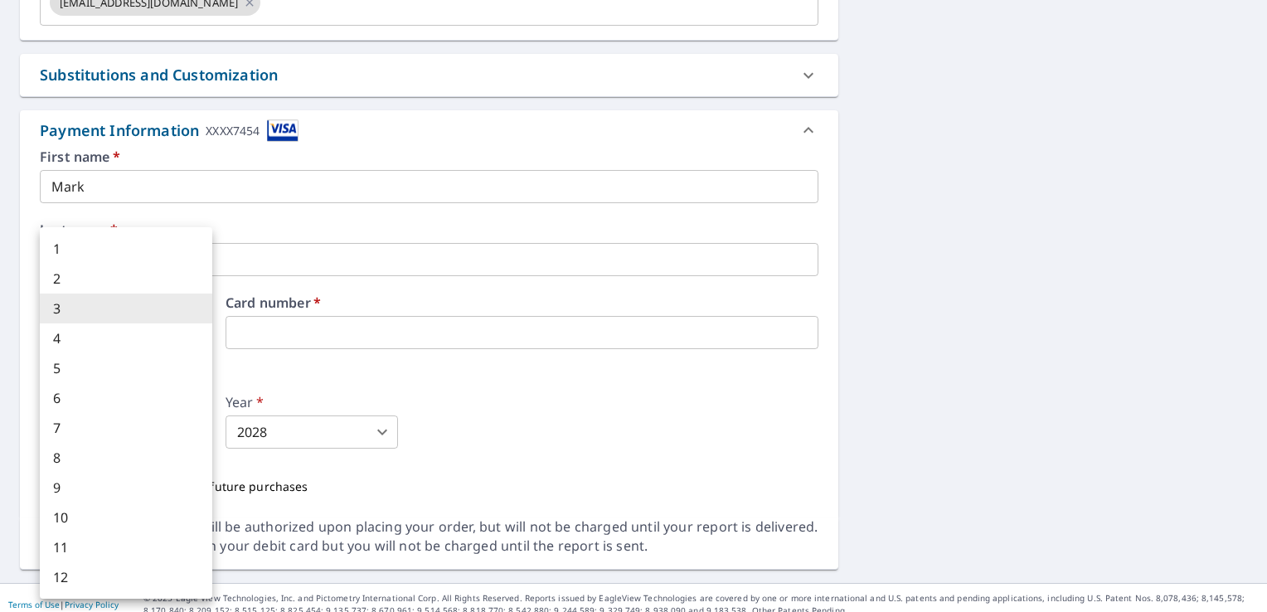
click at [198, 429] on body "MB MB Dashboard Order History Cancel Order MB Dashboard / Finalize Order Finali…" at bounding box center [633, 306] width 1267 height 612
click at [574, 398] on div at bounding box center [633, 306] width 1267 height 612
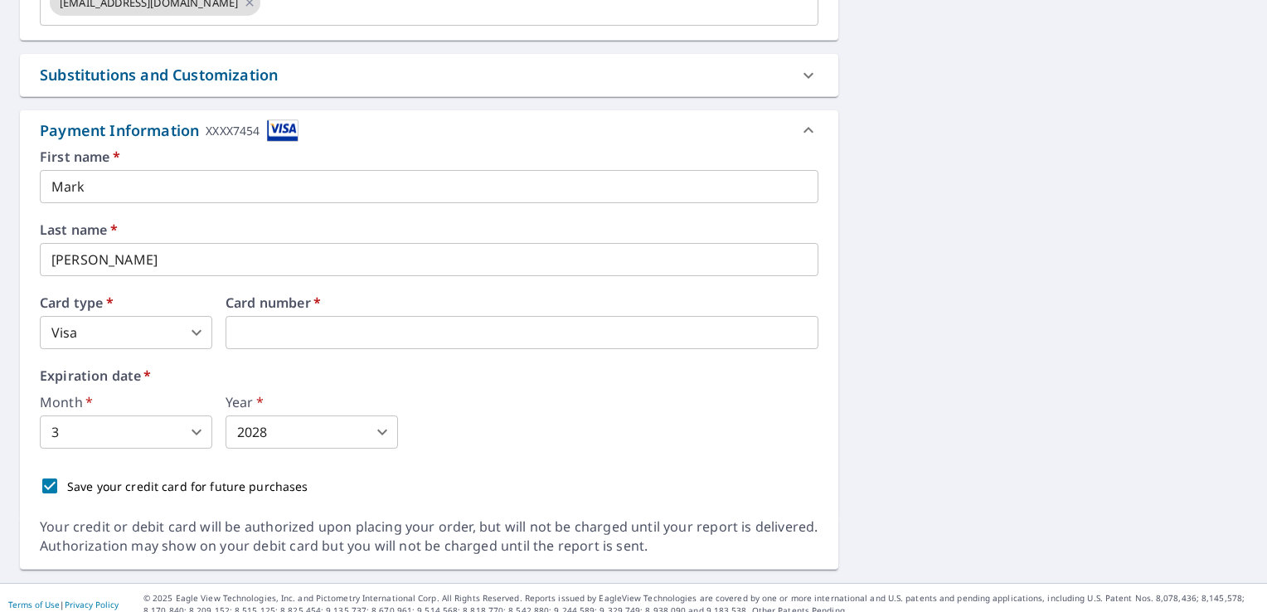
click at [574, 398] on div "Month   * 3 3 ​ Year   * 2028 2028 ​" at bounding box center [429, 421] width 778 height 53
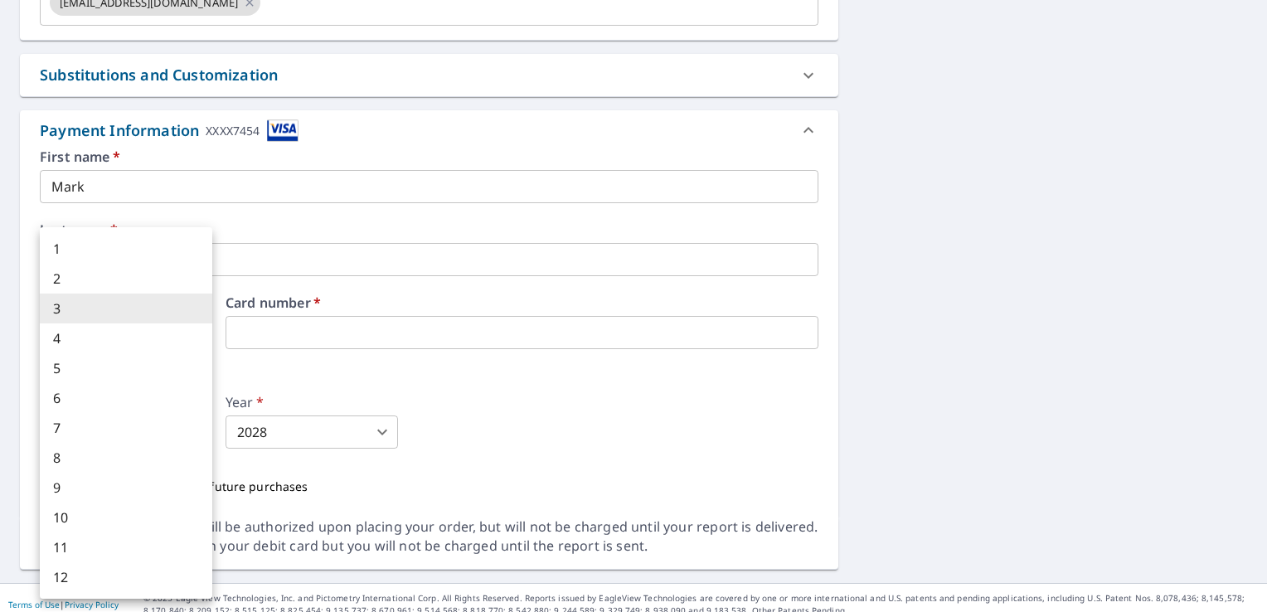
click at [196, 432] on body "MB MB Dashboard Order History Cancel Order MB Dashboard / Finalize Order Finali…" at bounding box center [633, 306] width 1267 height 612
click at [113, 458] on li "8" at bounding box center [126, 458] width 172 height 30
type textarea "x"
type input "8"
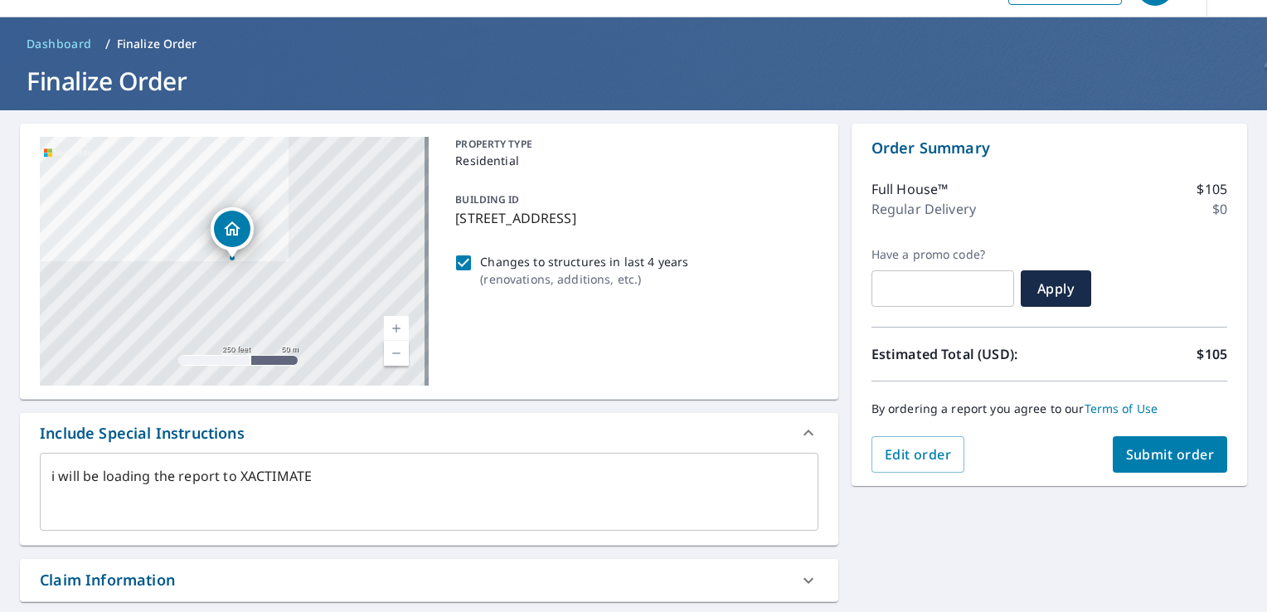
scroll to position [32, 0]
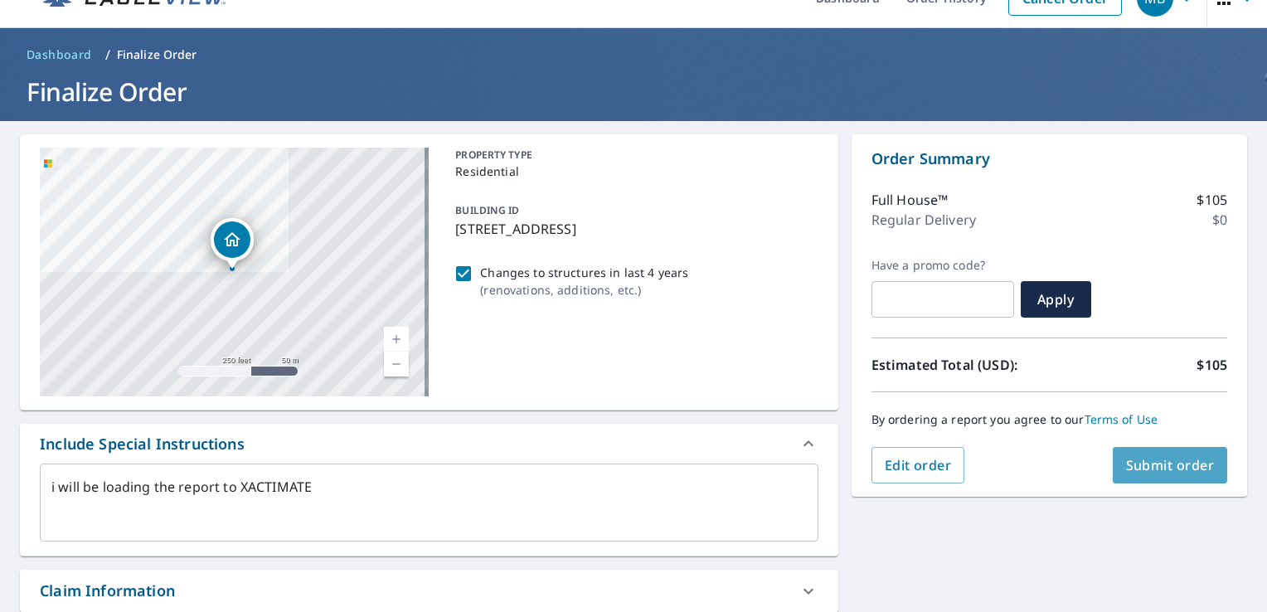
click at [1155, 457] on span "Submit order" at bounding box center [1170, 465] width 89 height 18
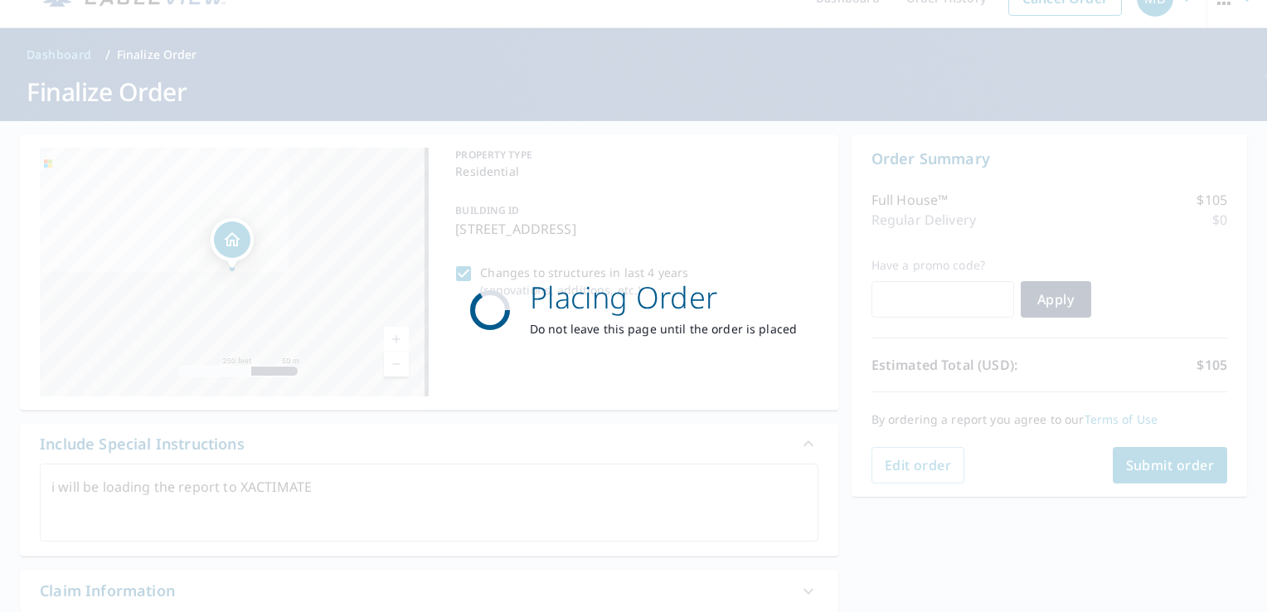
type textarea "x"
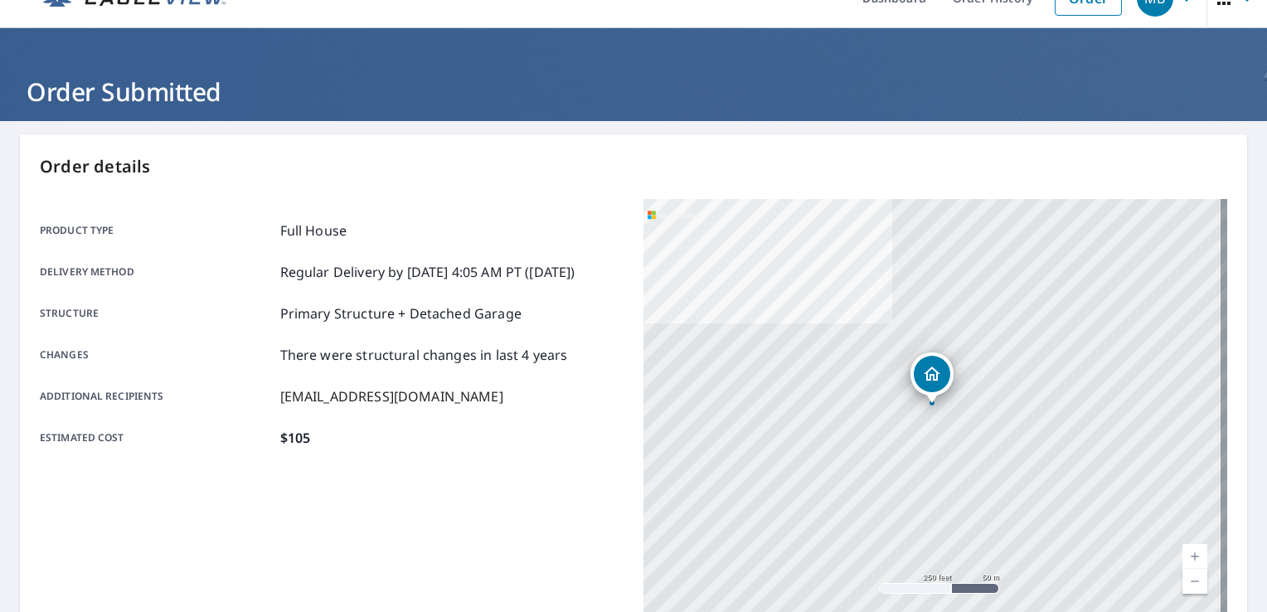
click at [925, 379] on icon "Dropped pin, building 1, Residential property, 934 Prairie Clover Dr Romeoville…" at bounding box center [932, 374] width 20 height 20
